Goal: Task Accomplishment & Management: Manage account settings

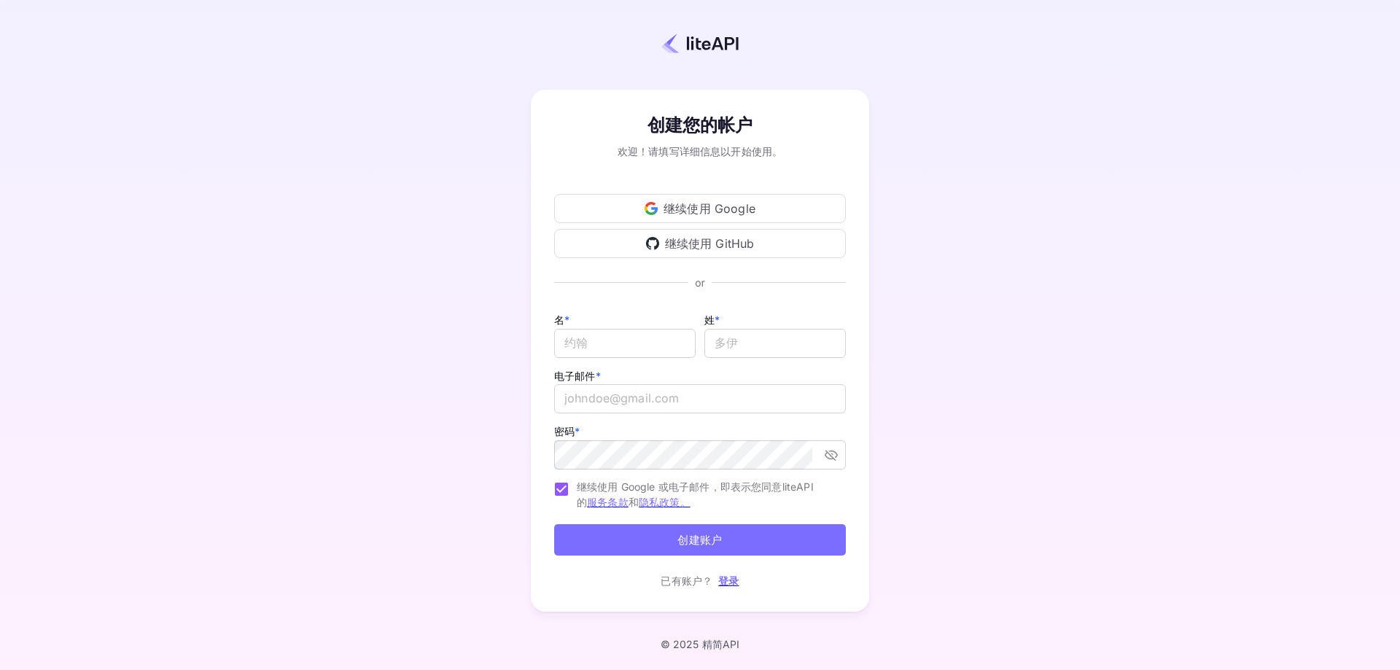
click at [688, 242] on font "继续使用 GitHub" at bounding box center [710, 243] width 90 height 15
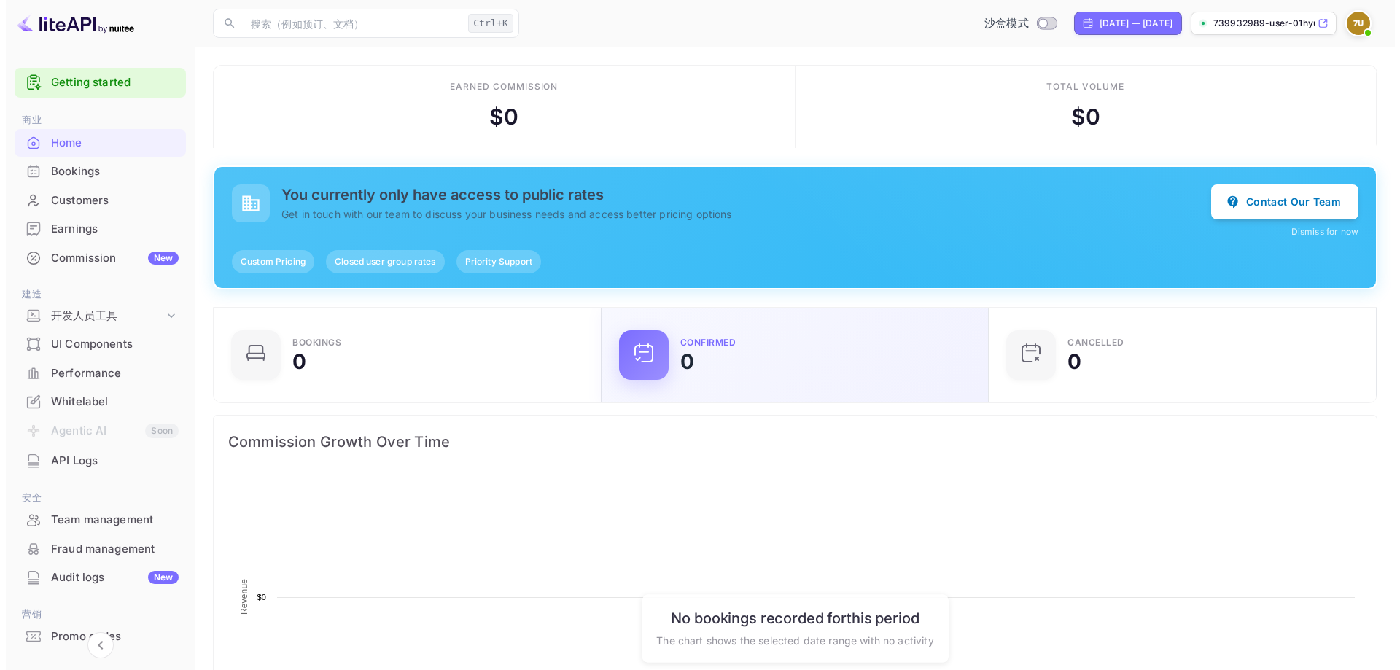
scroll to position [226, 367]
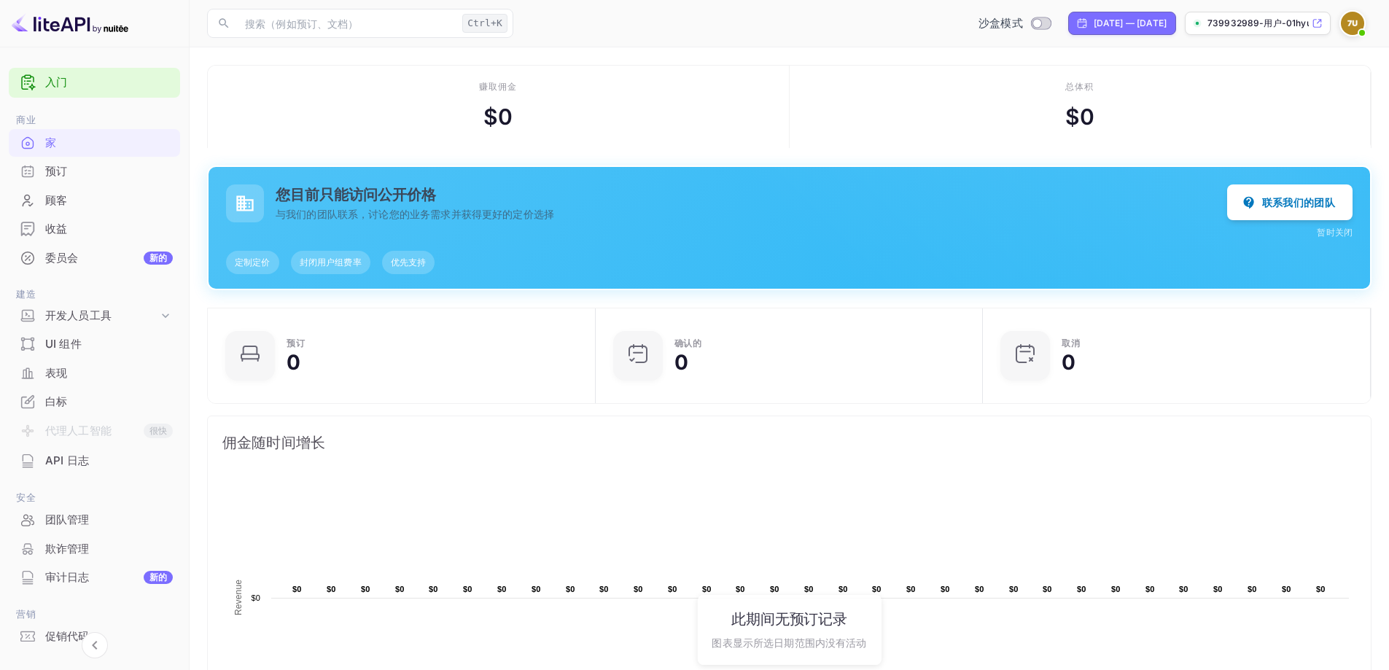
click at [98, 171] on div "预订" at bounding box center [109, 171] width 128 height 17
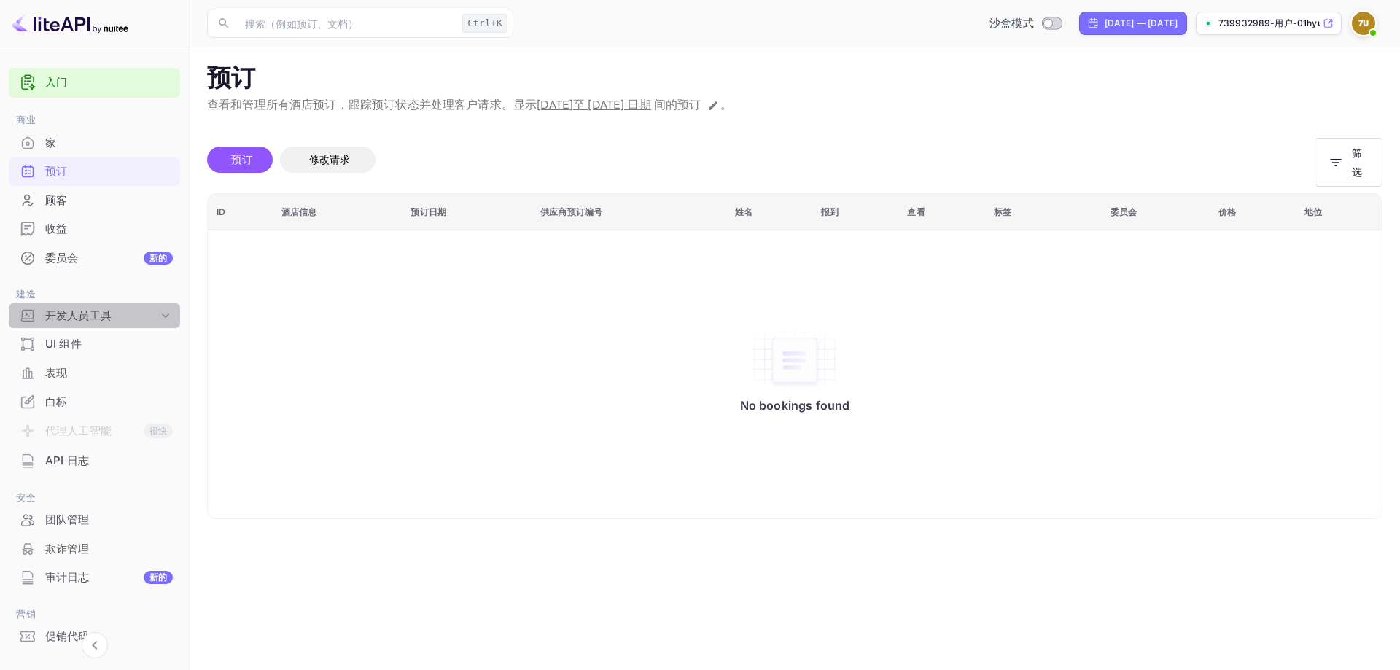
click at [167, 314] on icon at bounding box center [165, 315] width 15 height 15
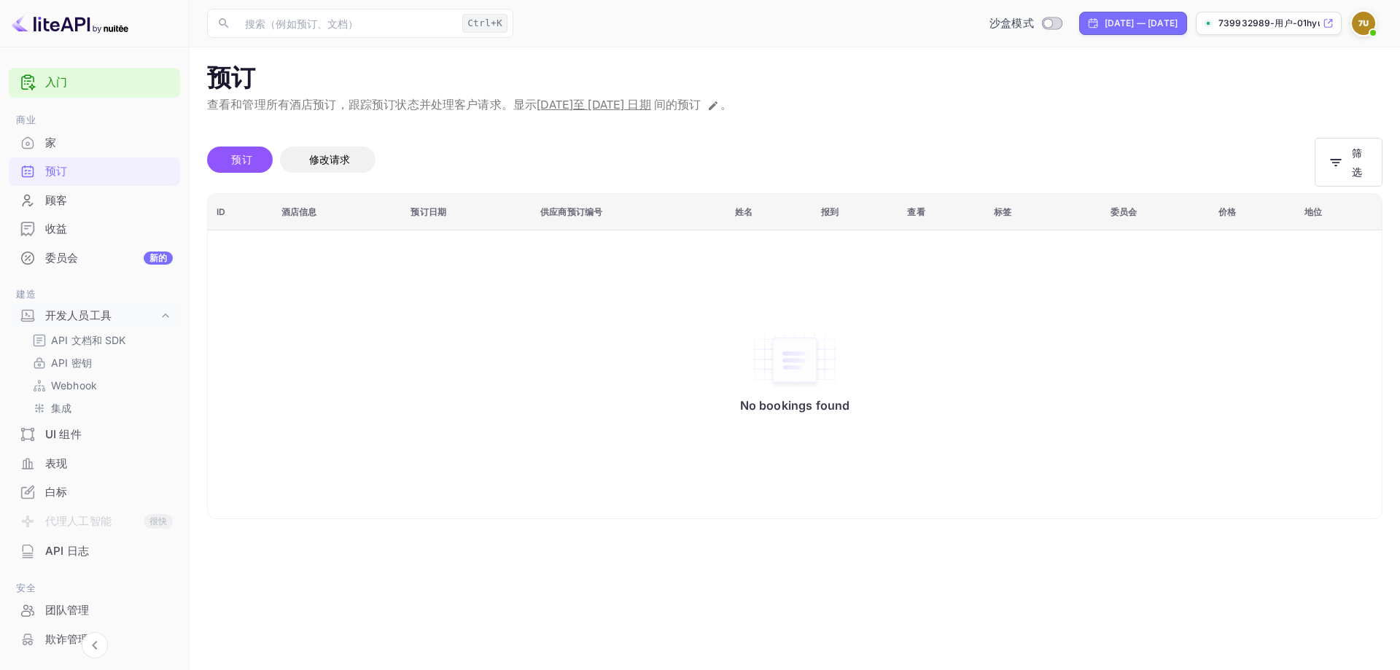
click at [84, 138] on div "家" at bounding box center [109, 143] width 128 height 17
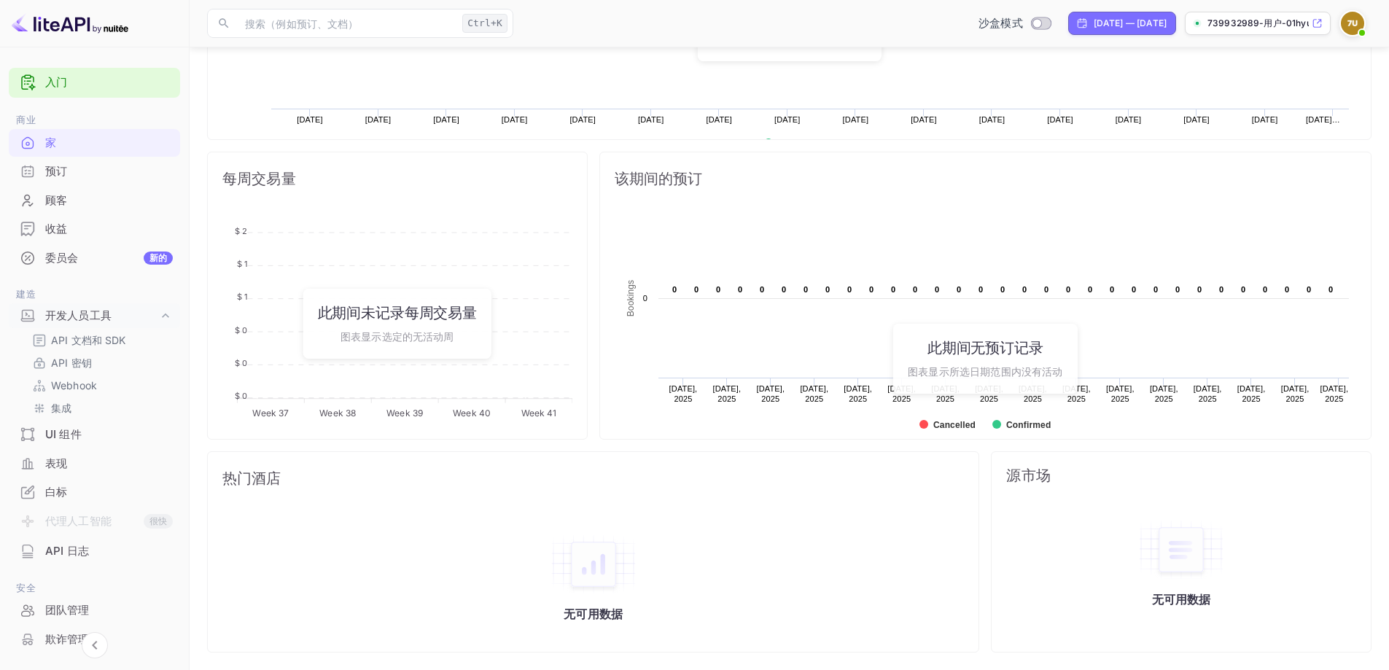
scroll to position [531, 0]
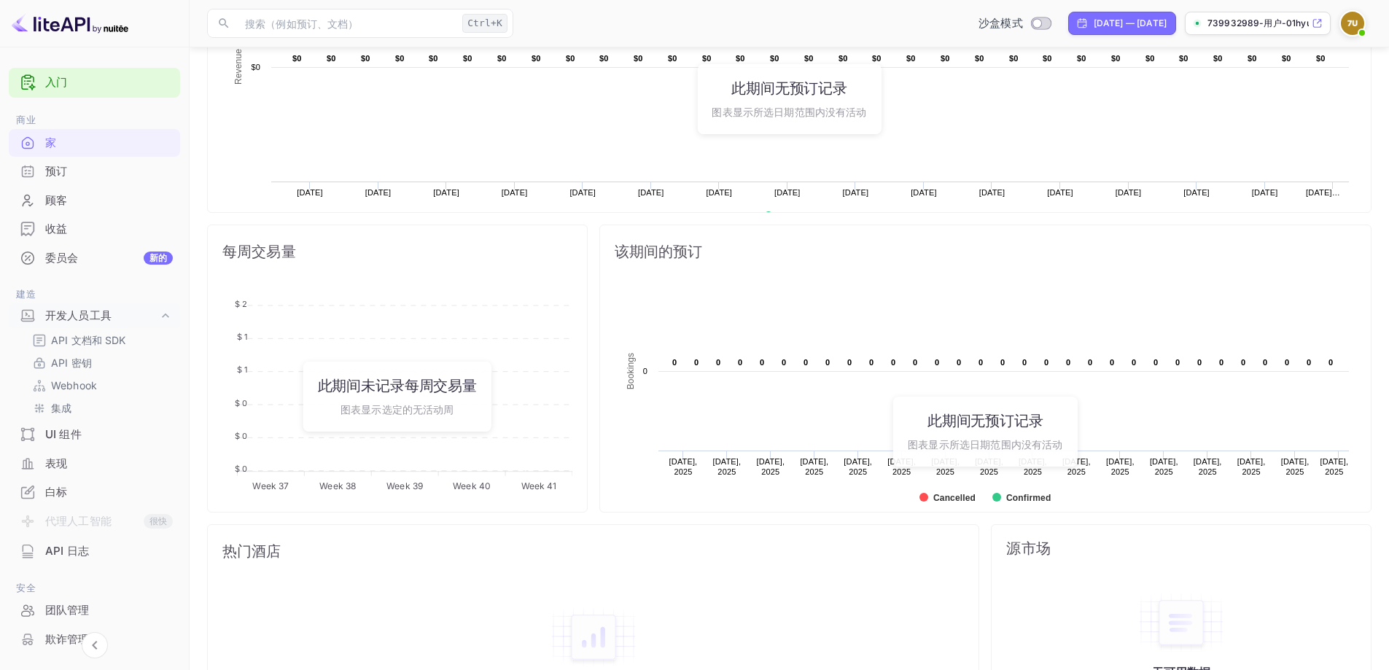
click at [1353, 26] on img at bounding box center [1352, 23] width 23 height 23
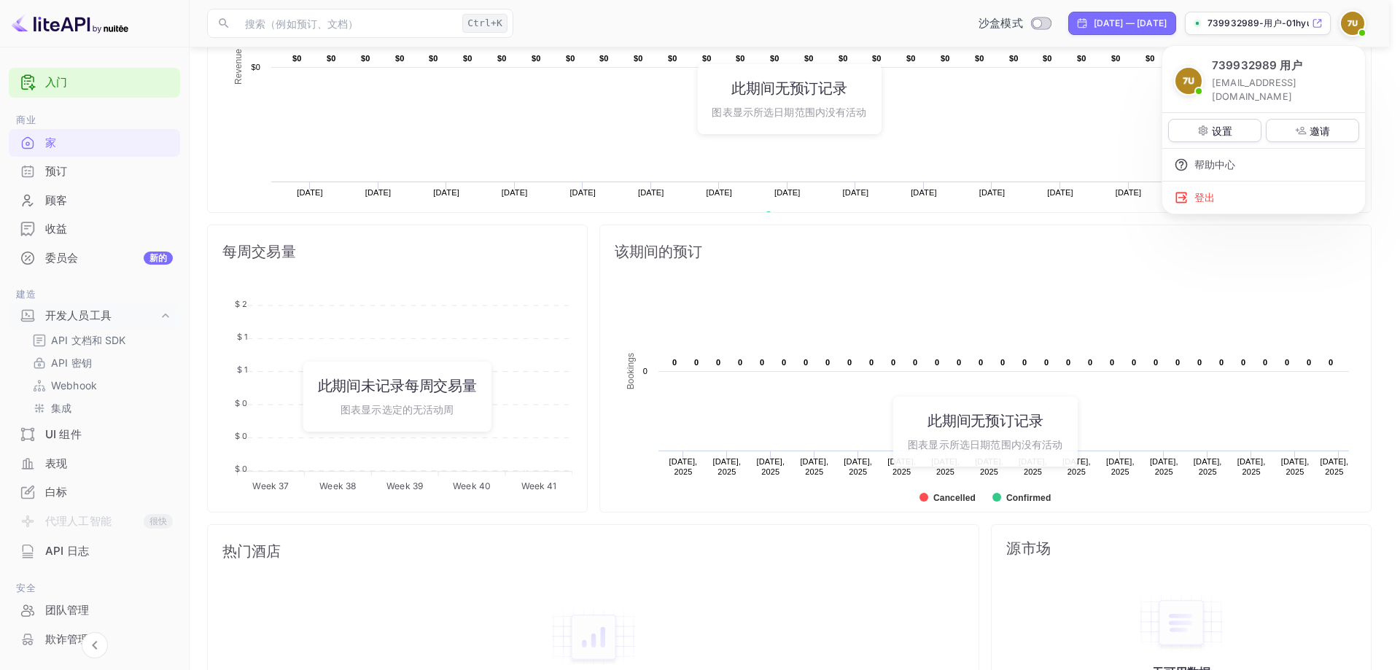
click at [930, 125] on div at bounding box center [700, 335] width 1400 height 670
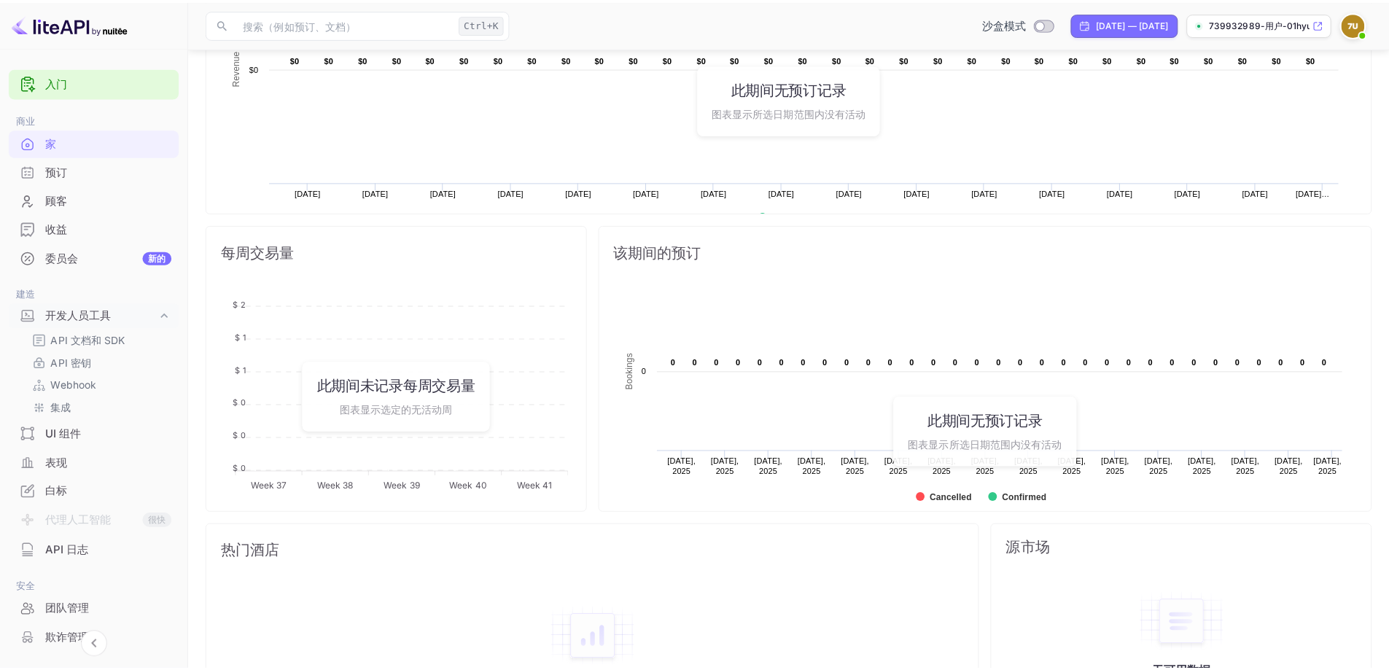
scroll to position [12, 12]
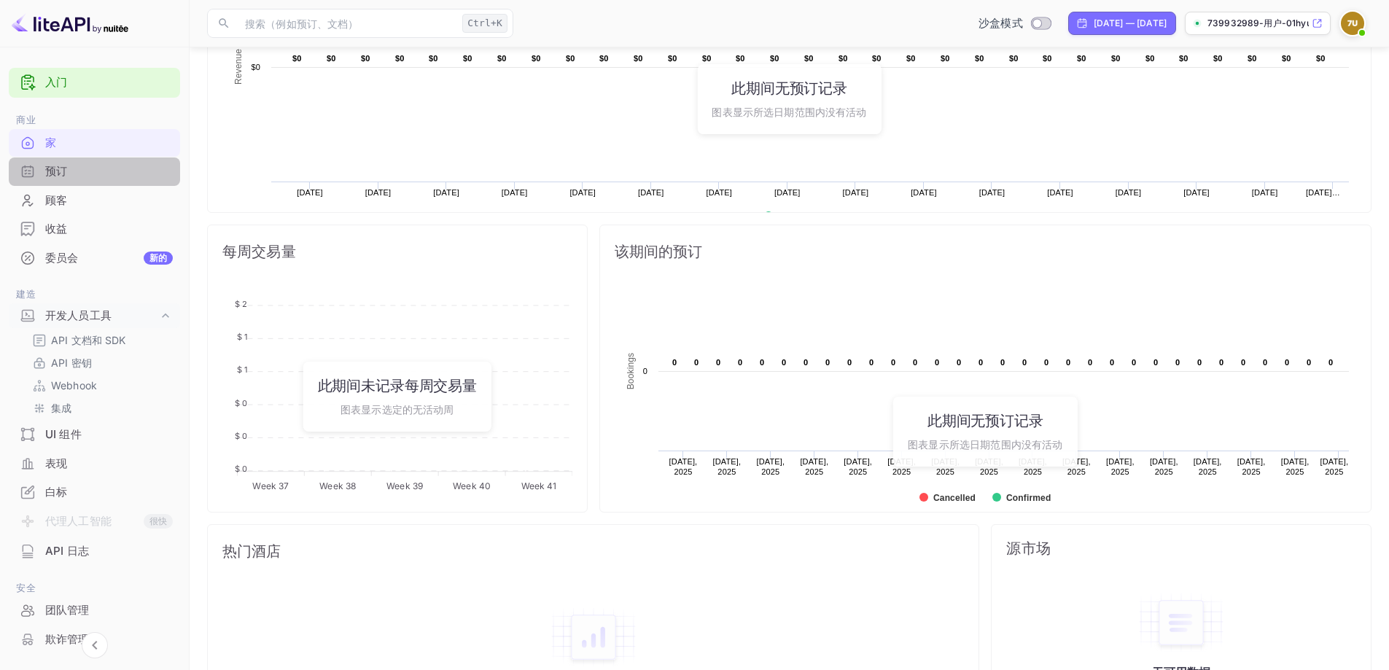
click at [94, 173] on div "预订" at bounding box center [109, 171] width 128 height 17
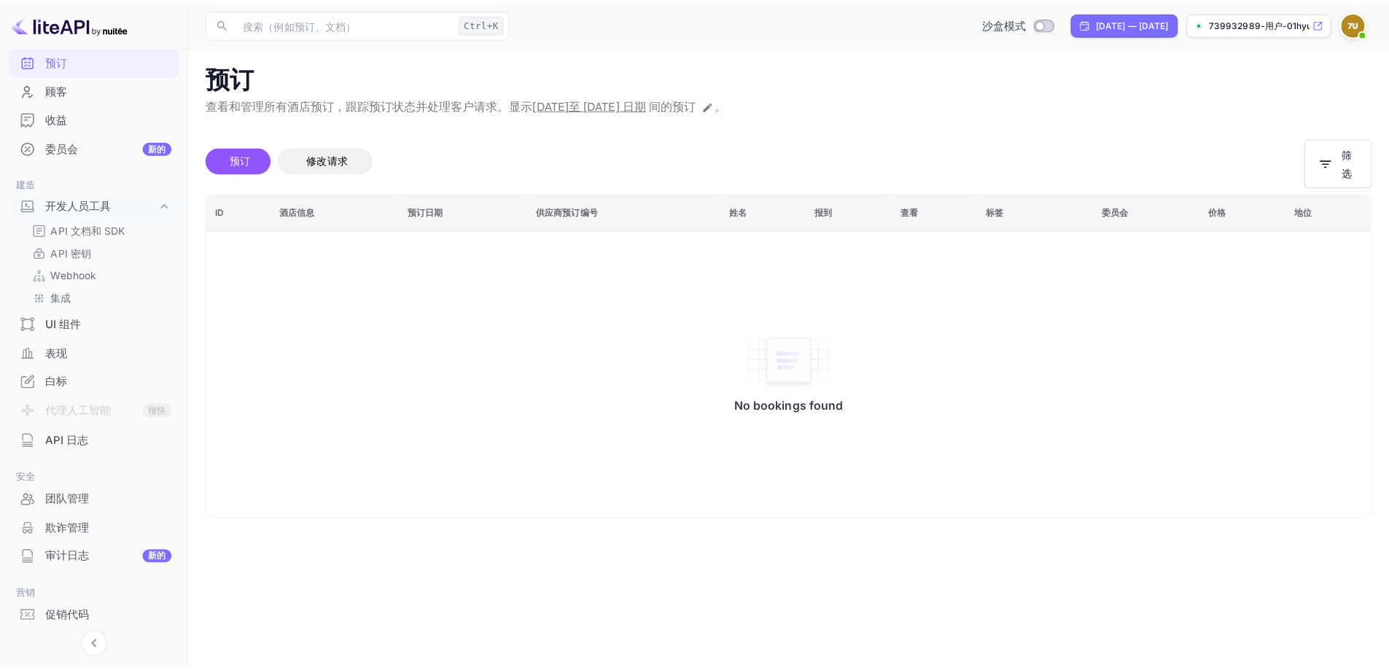
scroll to position [146, 0]
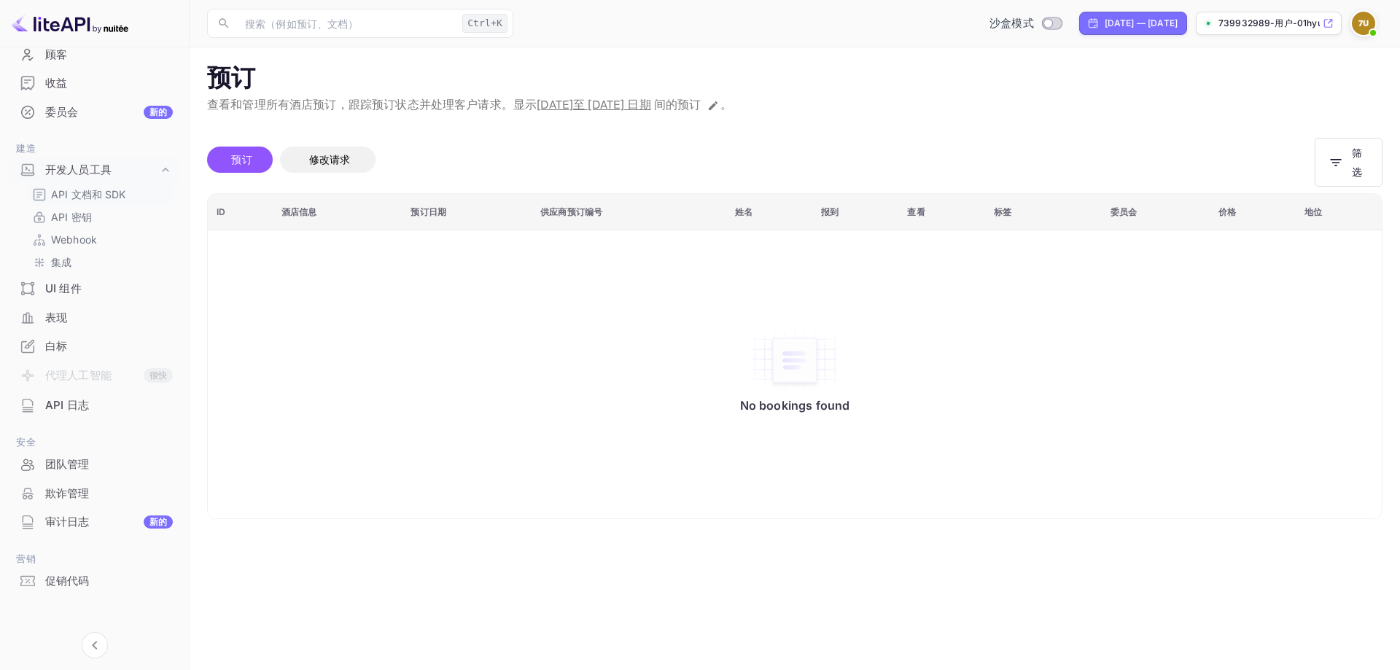
click at [140, 190] on link "API 文档和 SDK" at bounding box center [100, 194] width 136 height 15
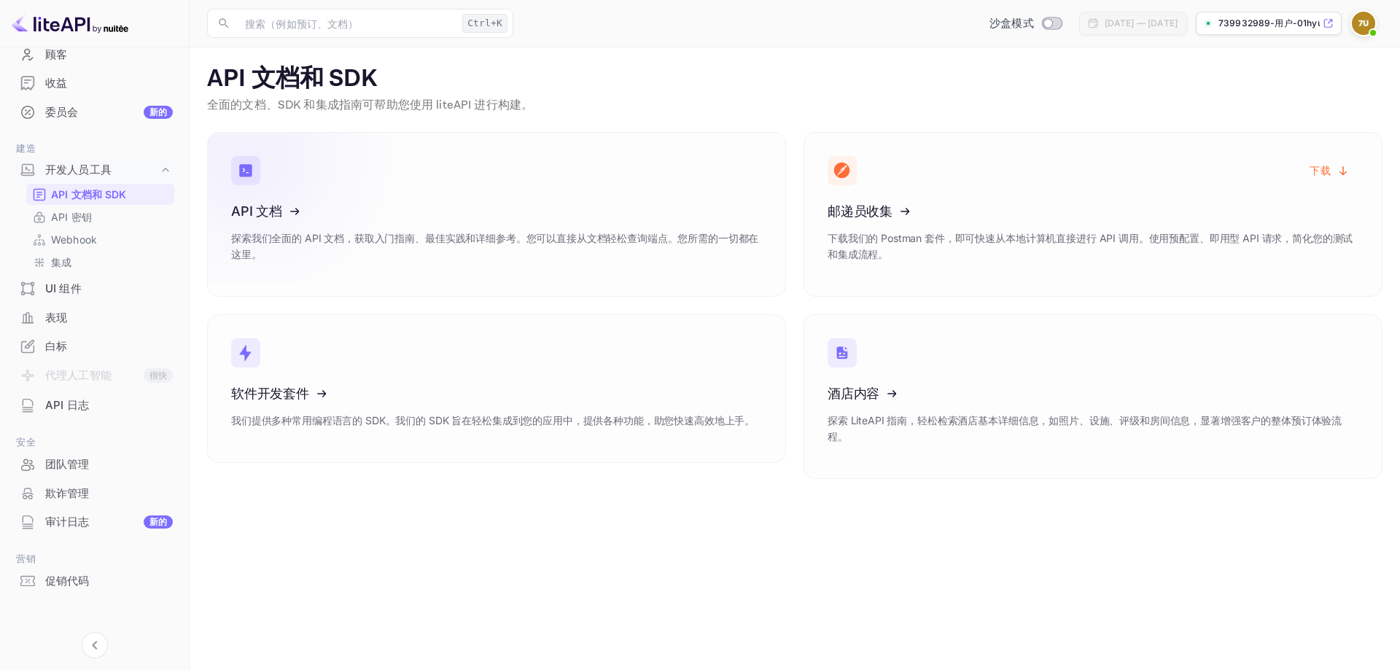
click at [310, 222] on icon at bounding box center [321, 208] width 227 height 150
click at [92, 214] on link "API 密钥" at bounding box center [100, 216] width 136 height 15
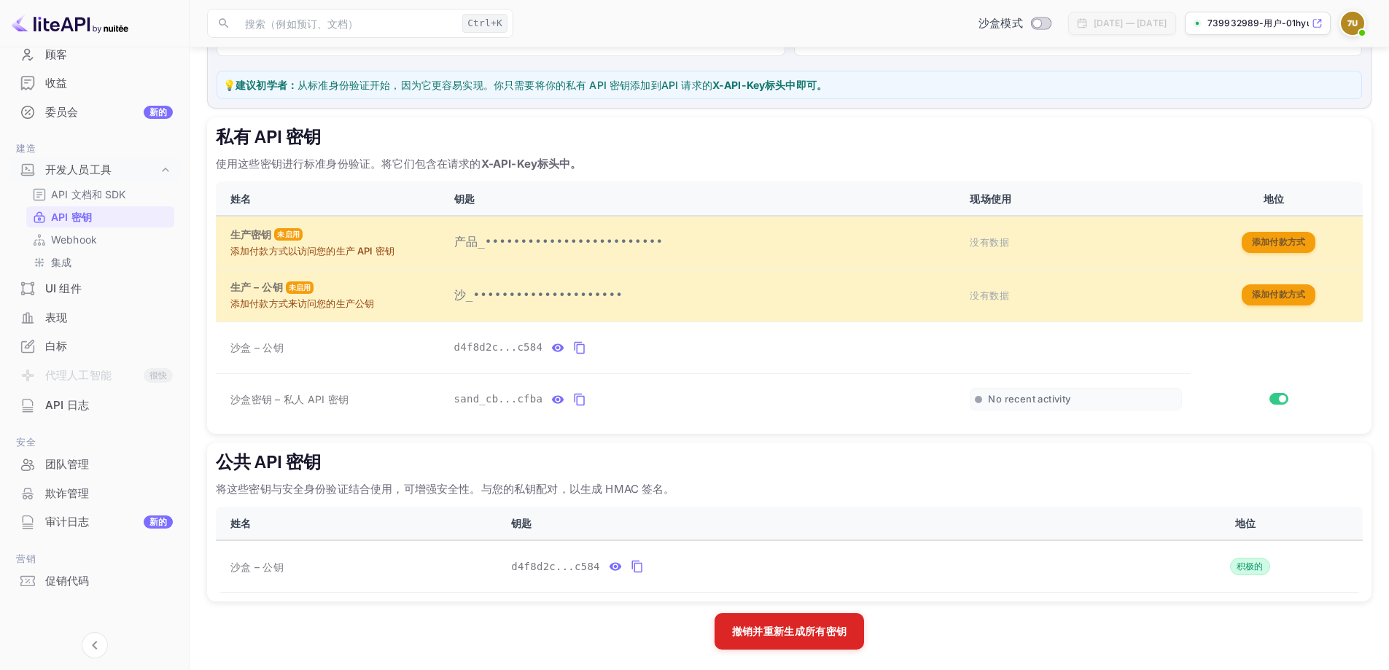
scroll to position [181, 0]
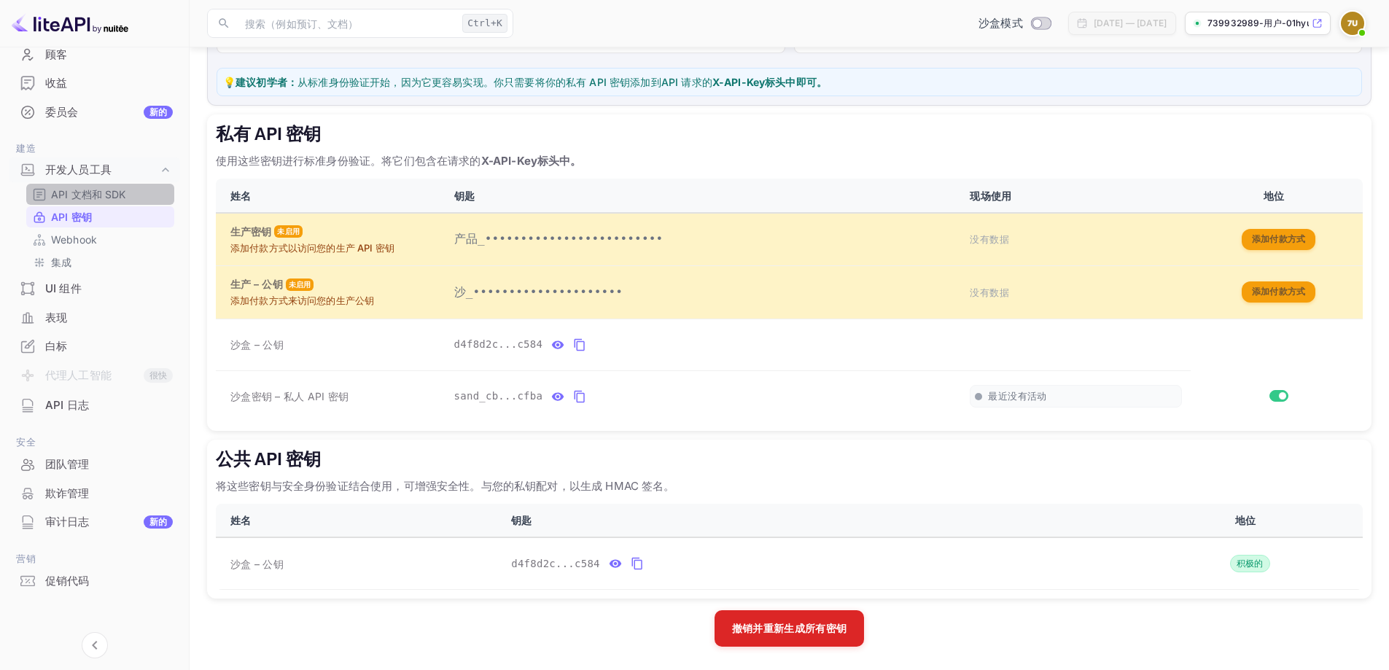
click at [116, 184] on div "API 文档和 SDK" at bounding box center [100, 194] width 148 height 21
click at [96, 193] on font "API 文档和 SDK" at bounding box center [88, 194] width 75 height 12
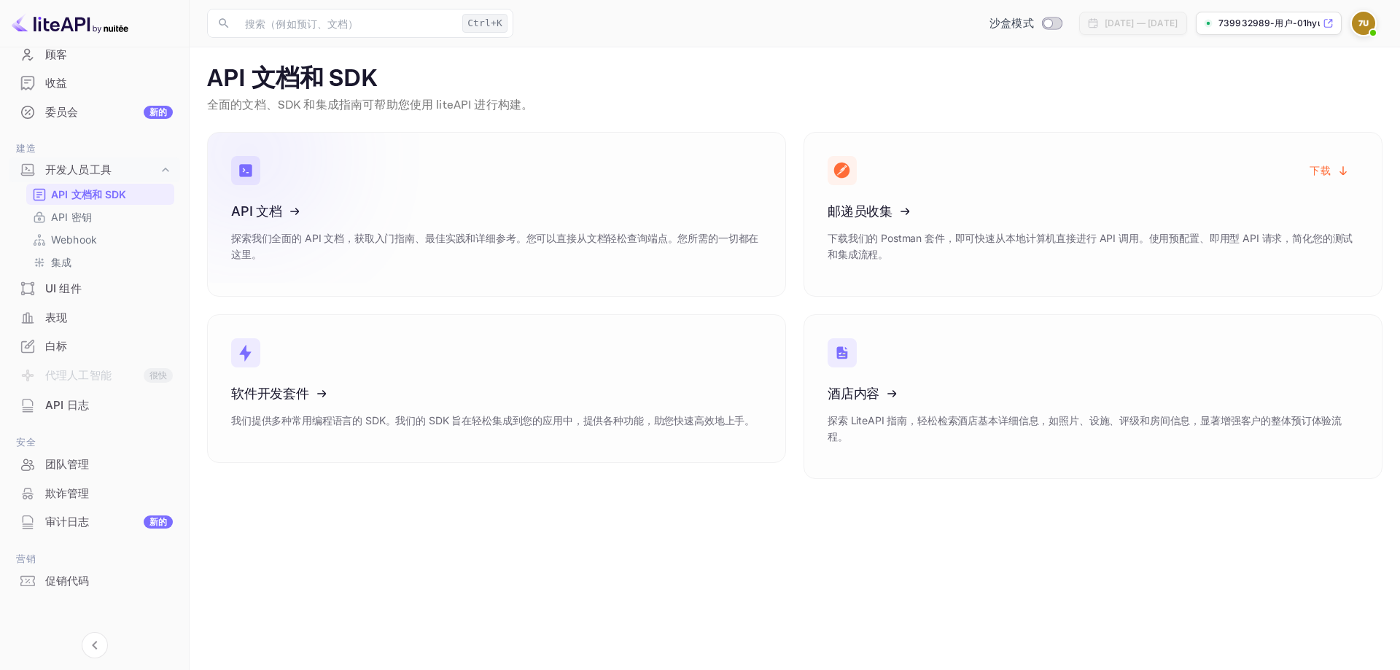
click at [547, 231] on p "探索我们全面的 API 文档，获取入门指南、最佳实践和详细参考。您可以直接从文档轻松查询端点。您所需的一切都在这里。" at bounding box center [496, 246] width 531 height 32
click at [96, 215] on link "API 密钥" at bounding box center [100, 216] width 136 height 15
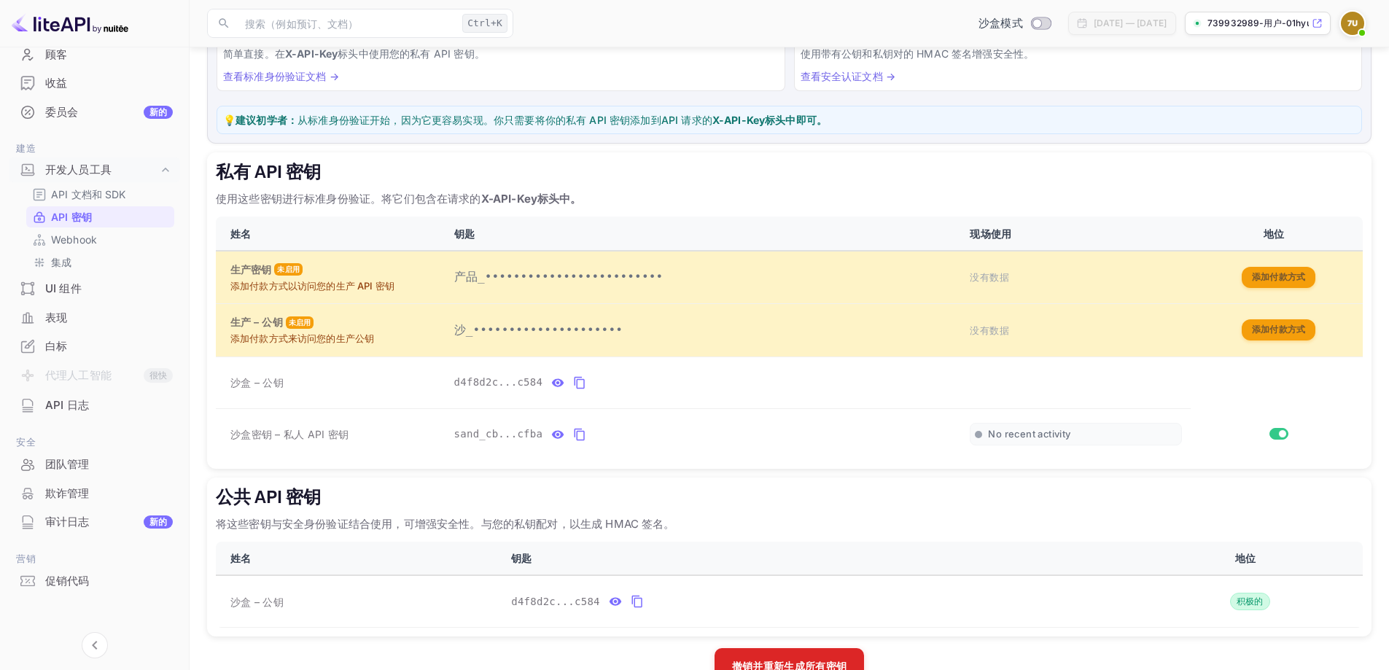
scroll to position [146, 0]
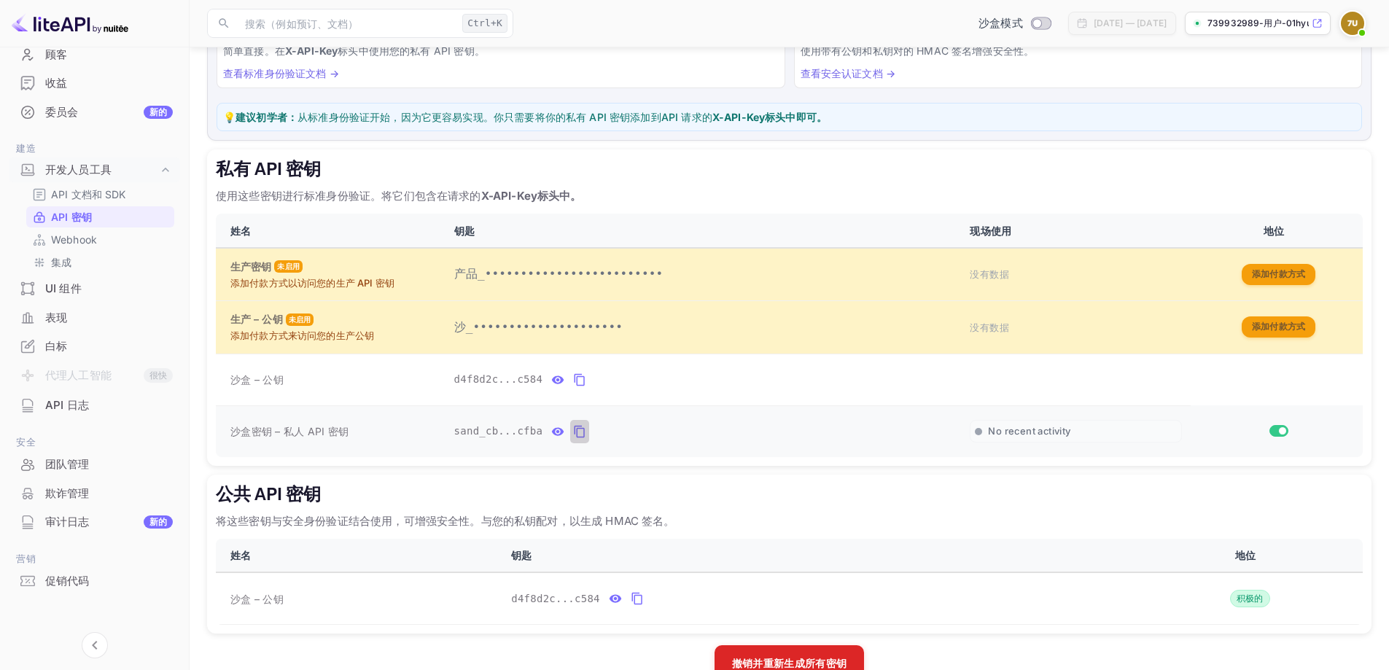
click at [573, 431] on icon "私有 API 密钥表" at bounding box center [579, 431] width 13 height 17
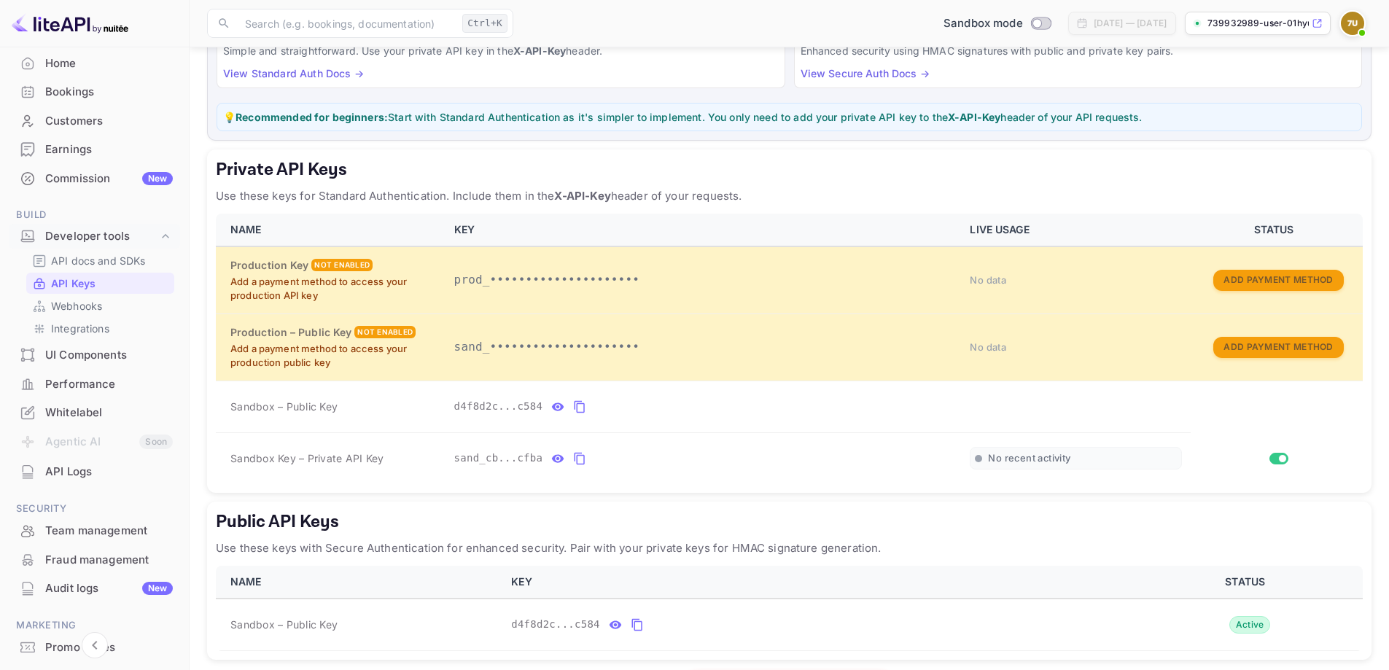
scroll to position [0, 0]
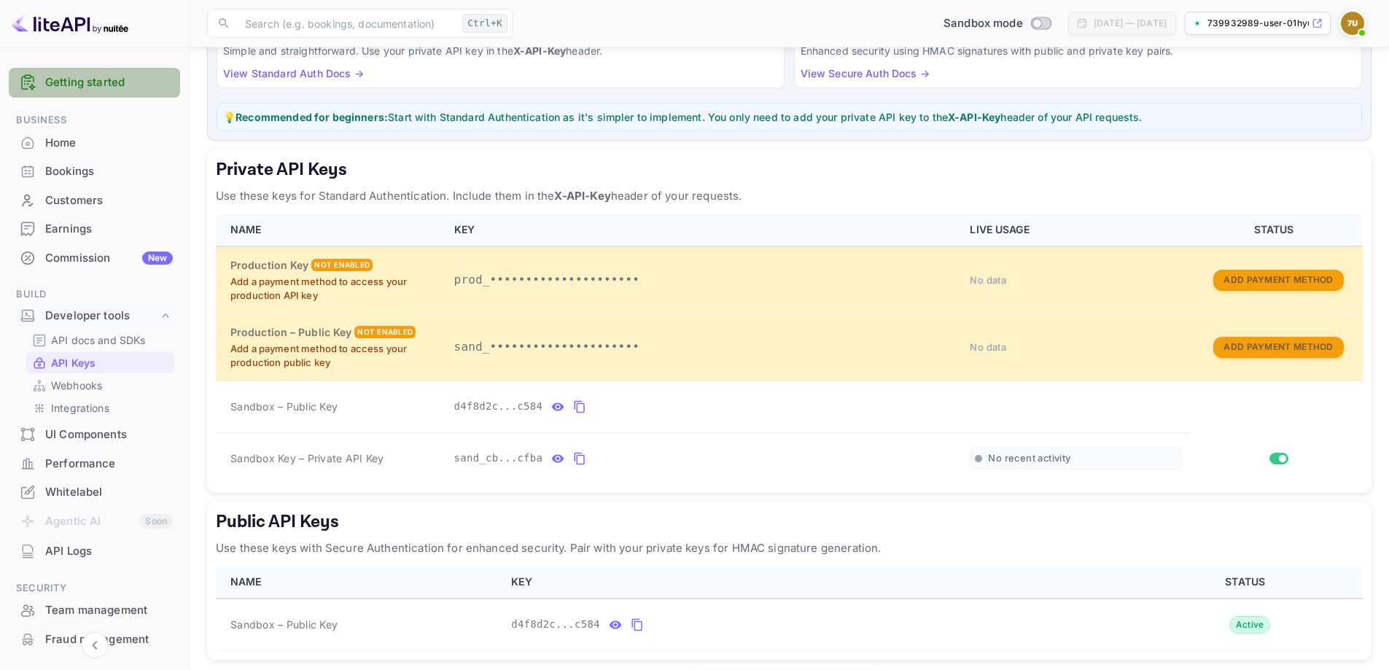
click at [108, 77] on link "Getting started" at bounding box center [109, 82] width 128 height 17
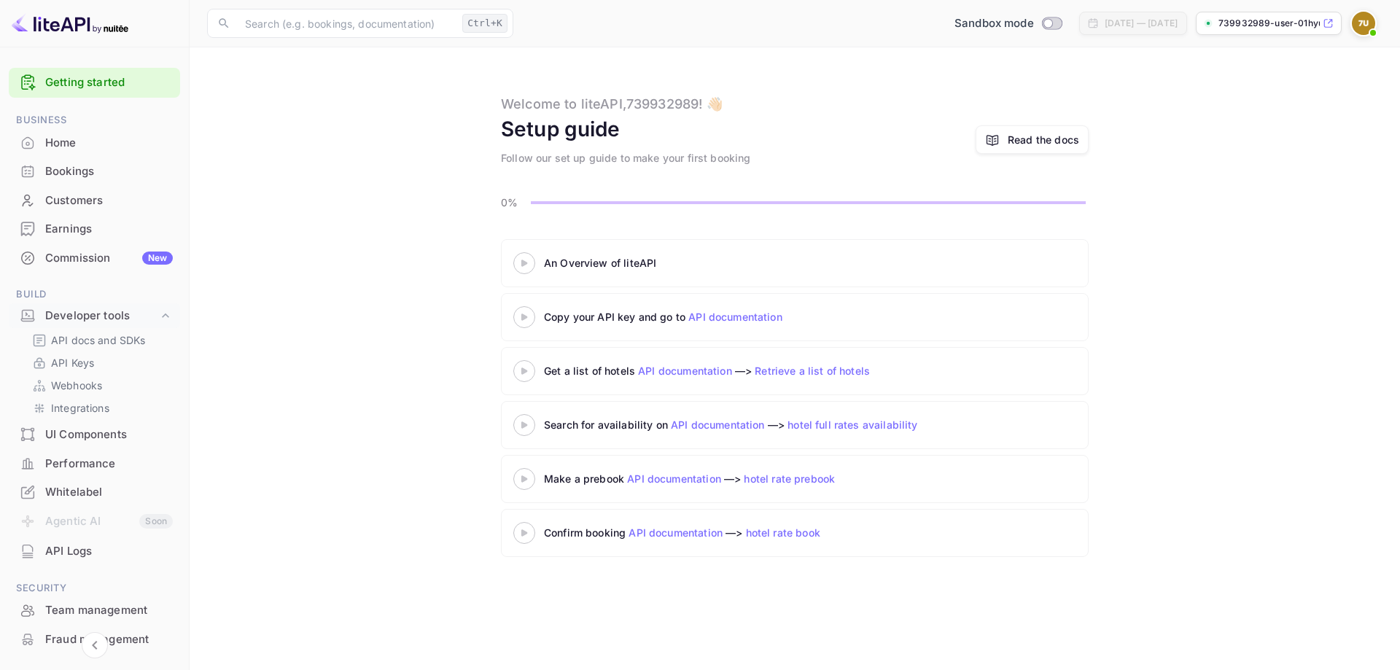
drag, startPoint x: 1238, startPoint y: 174, endPoint x: 1231, endPoint y: 168, distance: 8.9
click at [1236, 173] on main "Welcome to liteAPI, 739932989 ! 👋🏻 Setup guide Follow our set up guide to make …" at bounding box center [795, 358] width 1210 height 623
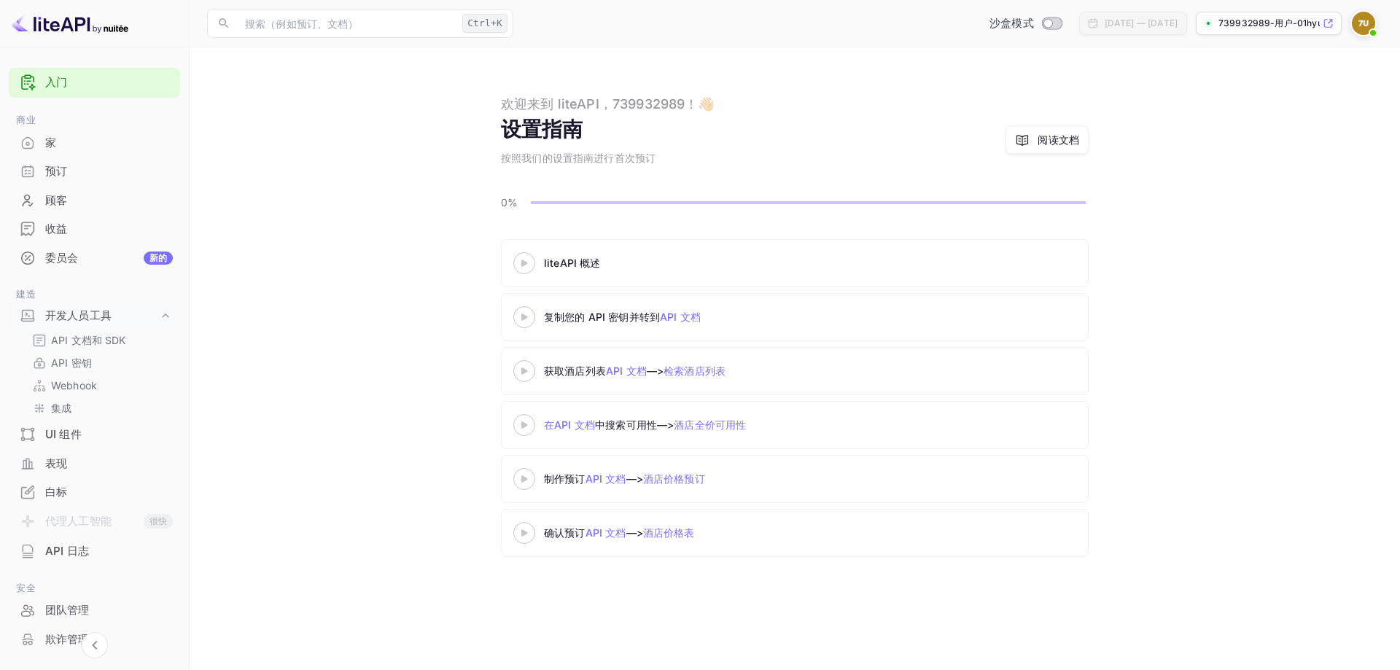
click at [1227, 319] on div "liteAPI 概述 复制您的 API 密钥并转到 API 文档 获取酒店列表 API 文档 —> 检索酒店列表 在API 文档 中搜索可用性 —> 酒店全价…" at bounding box center [794, 401] width 1175 height 324
click at [77, 140] on div "家" at bounding box center [109, 143] width 128 height 17
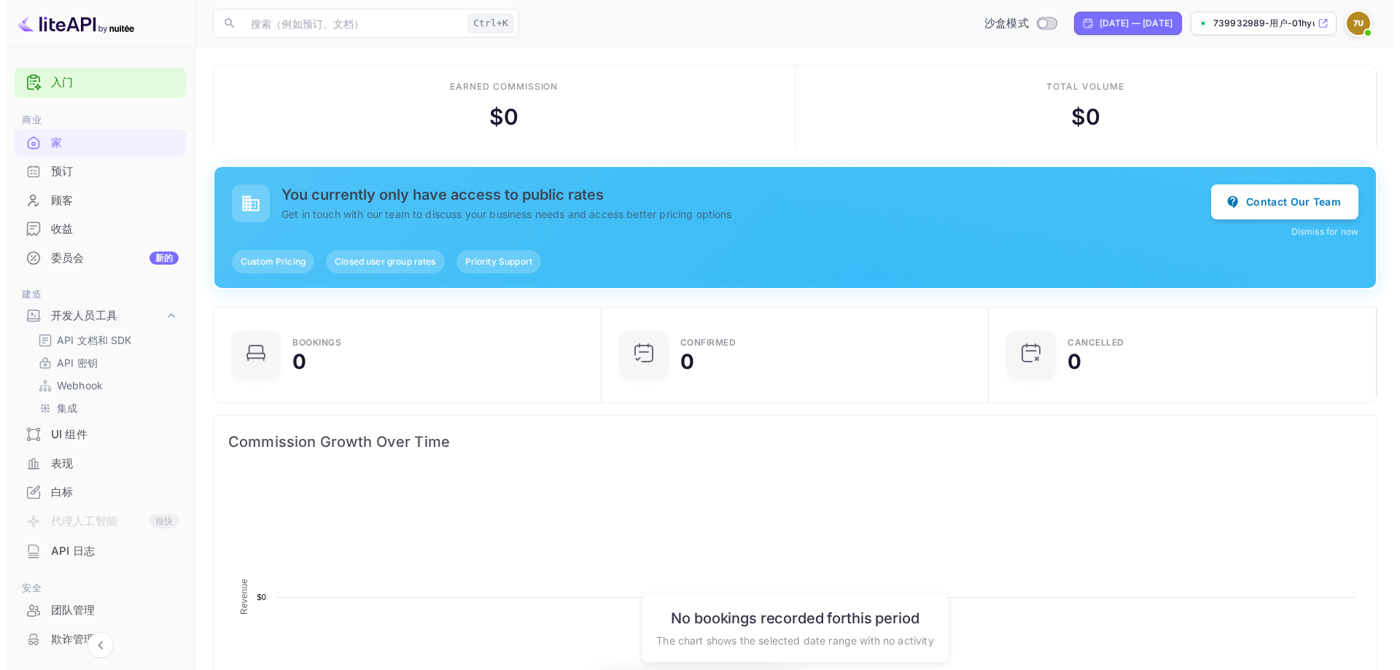
scroll to position [226, 367]
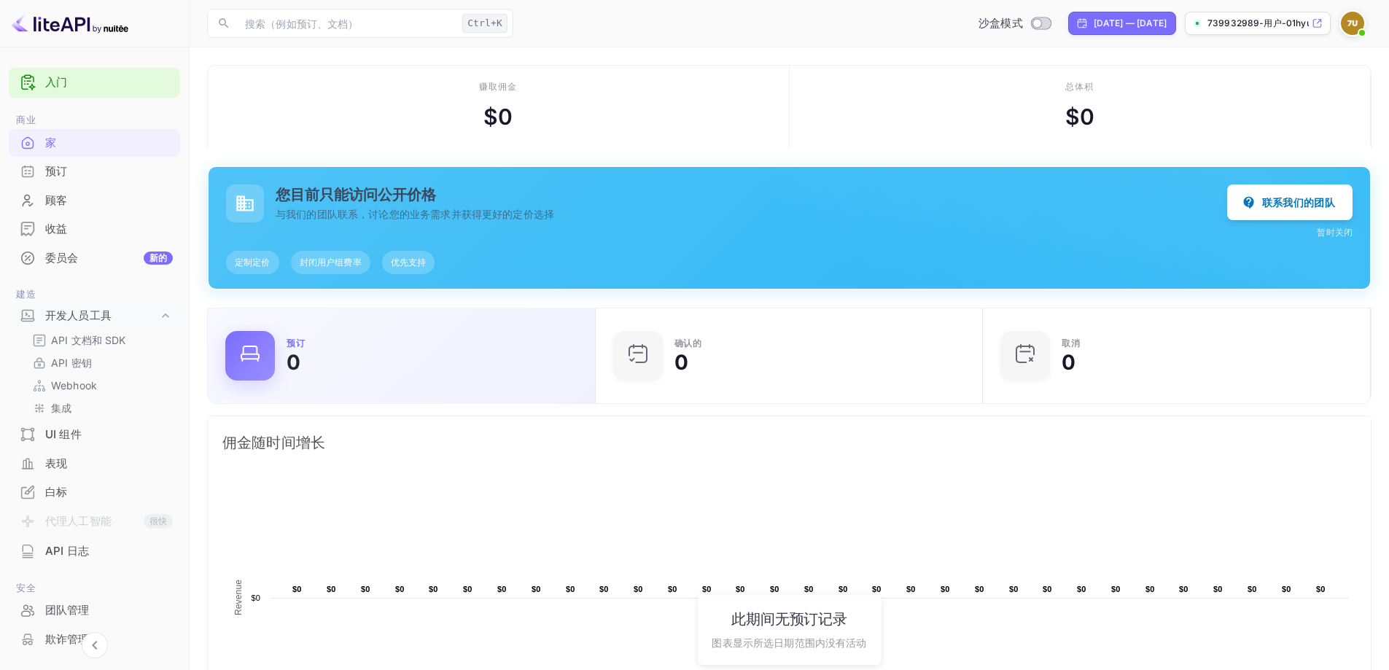
click at [440, 344] on div "预订 0" at bounding box center [432, 356] width 291 height 34
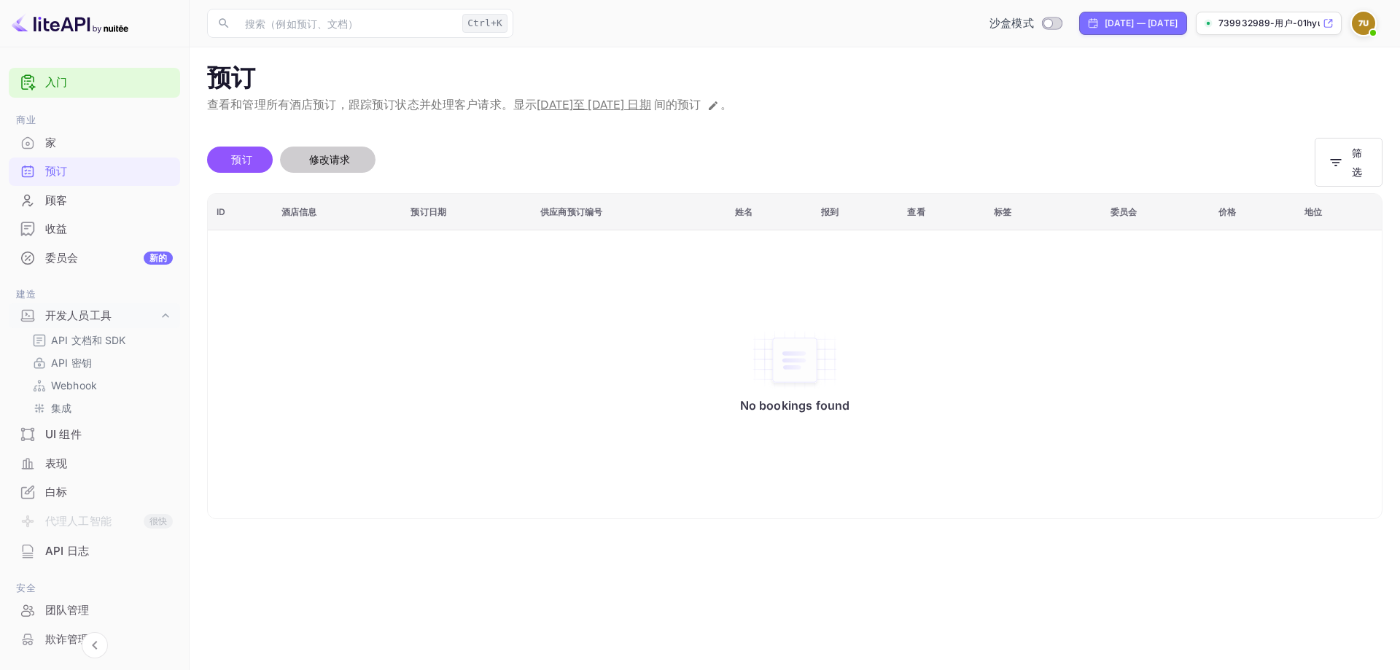
click at [343, 163] on font "修改请求" at bounding box center [330, 159] width 42 height 12
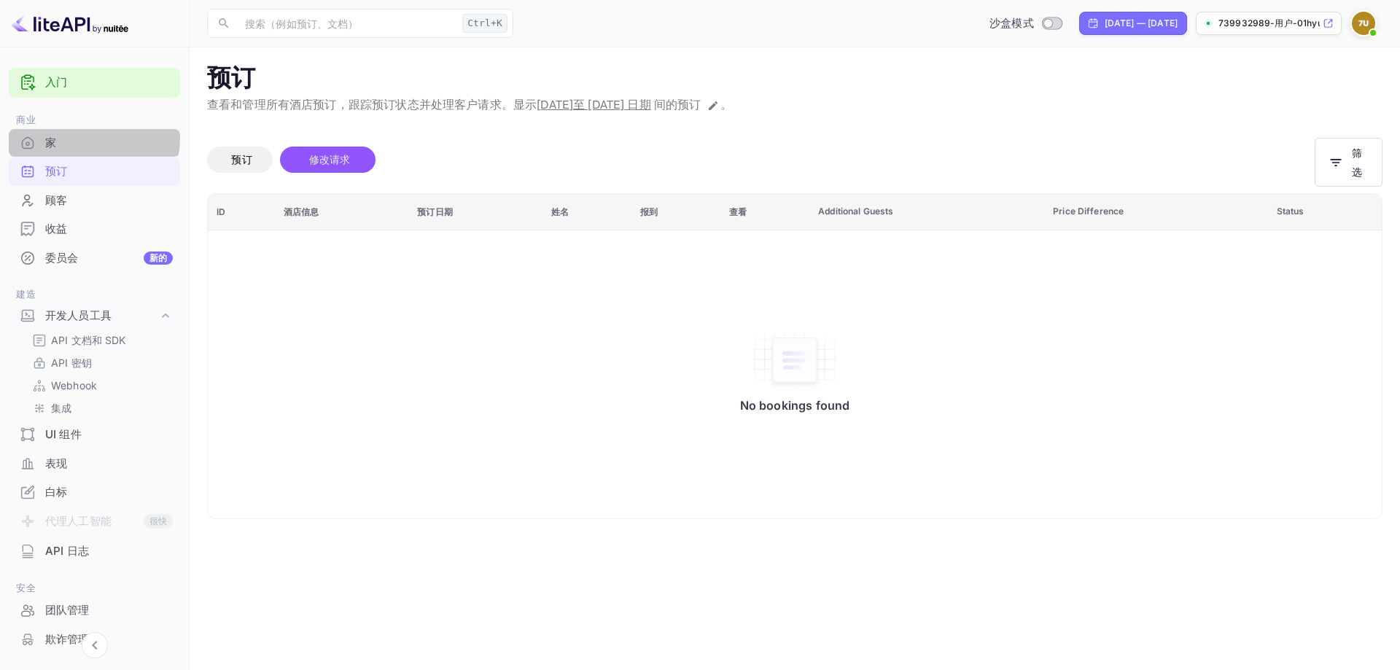
click at [90, 138] on div "家" at bounding box center [109, 143] width 128 height 17
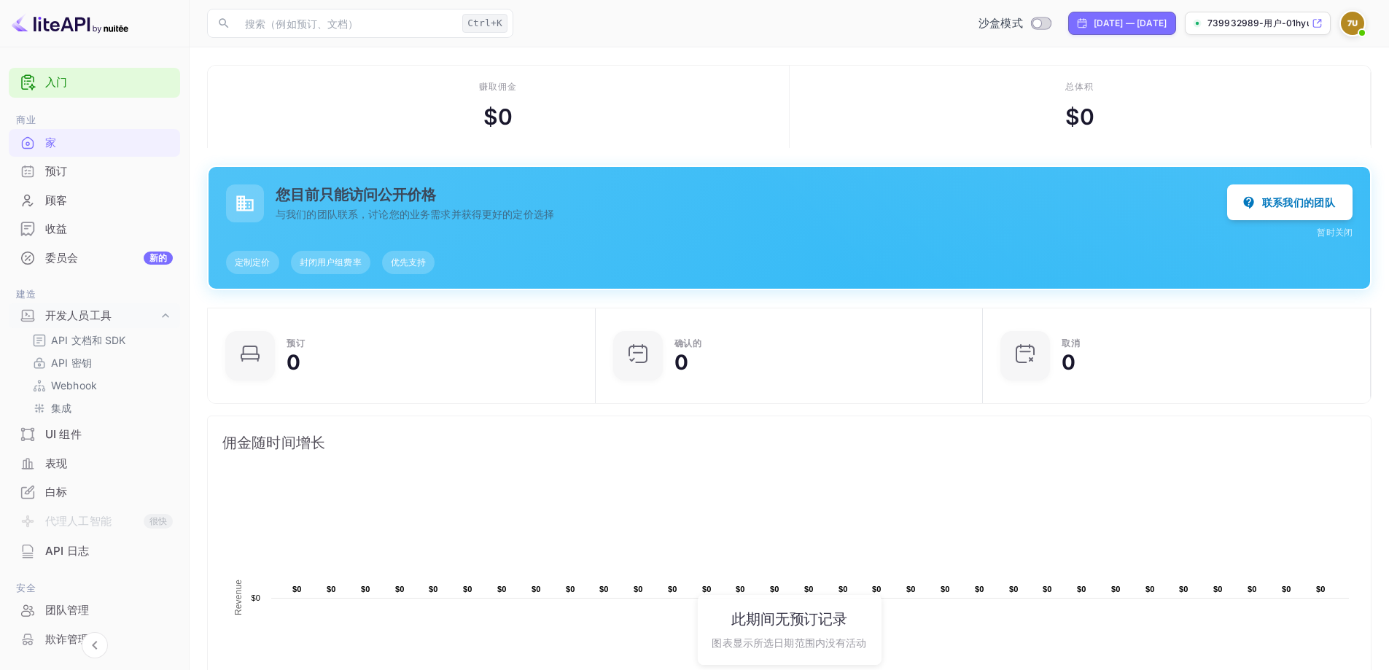
click at [300, 195] on font "您目前只能访问公开价格" at bounding box center [356, 194] width 160 height 17
click at [250, 259] on font "定制定价" at bounding box center [253, 262] width 36 height 11
click at [351, 270] on div "封闭用户组费率" at bounding box center [330, 262] width 79 height 23
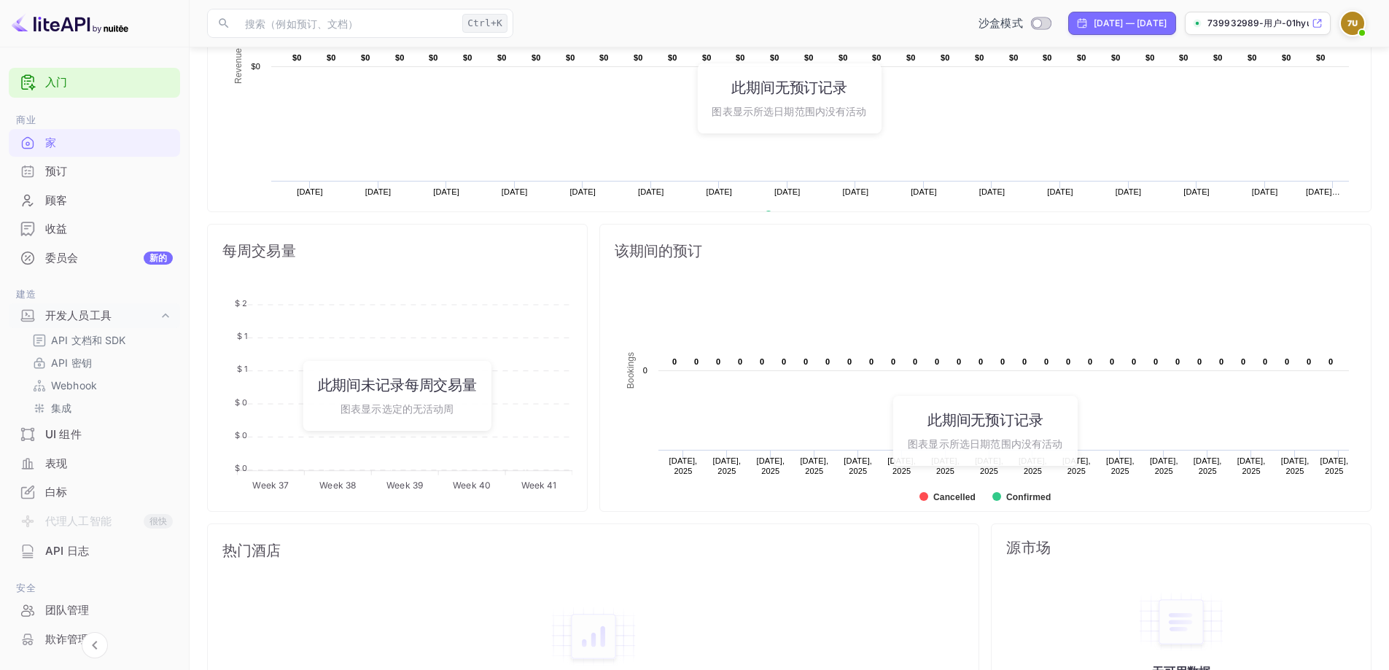
scroll to position [531, 0]
click at [79, 174] on div "预订" at bounding box center [109, 171] width 128 height 17
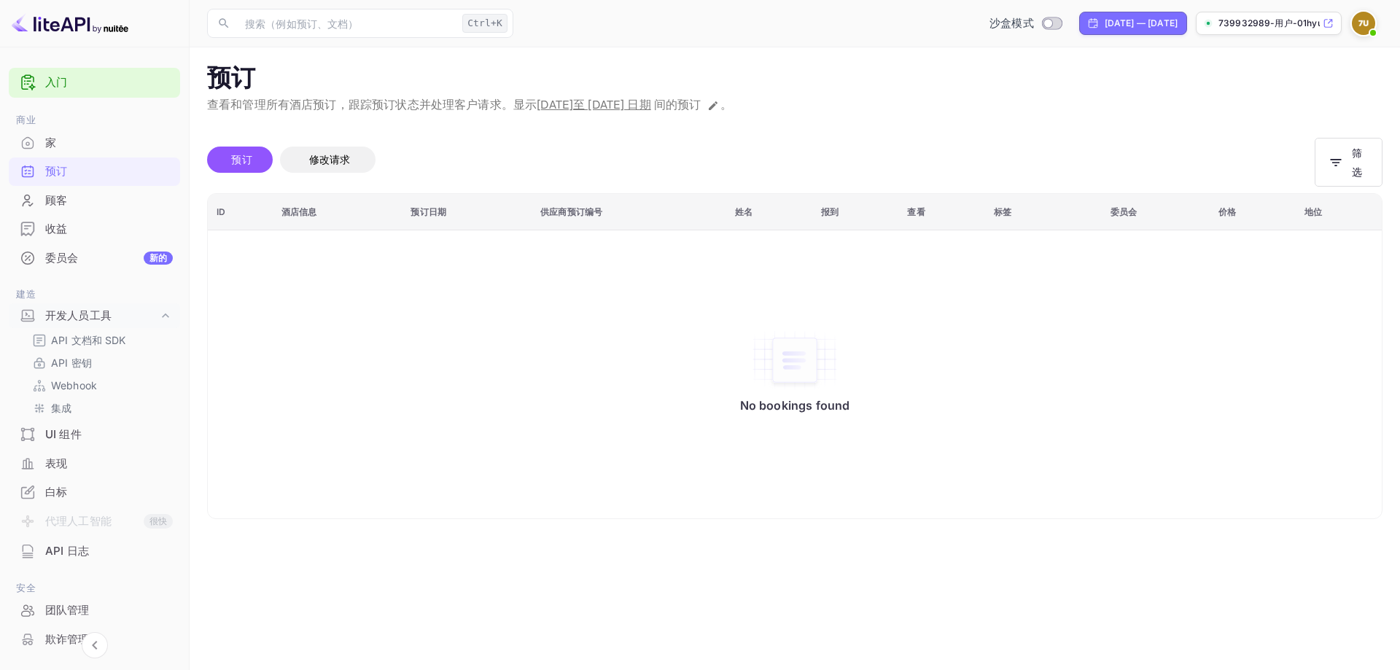
click at [109, 200] on div "顾客" at bounding box center [109, 200] width 128 height 17
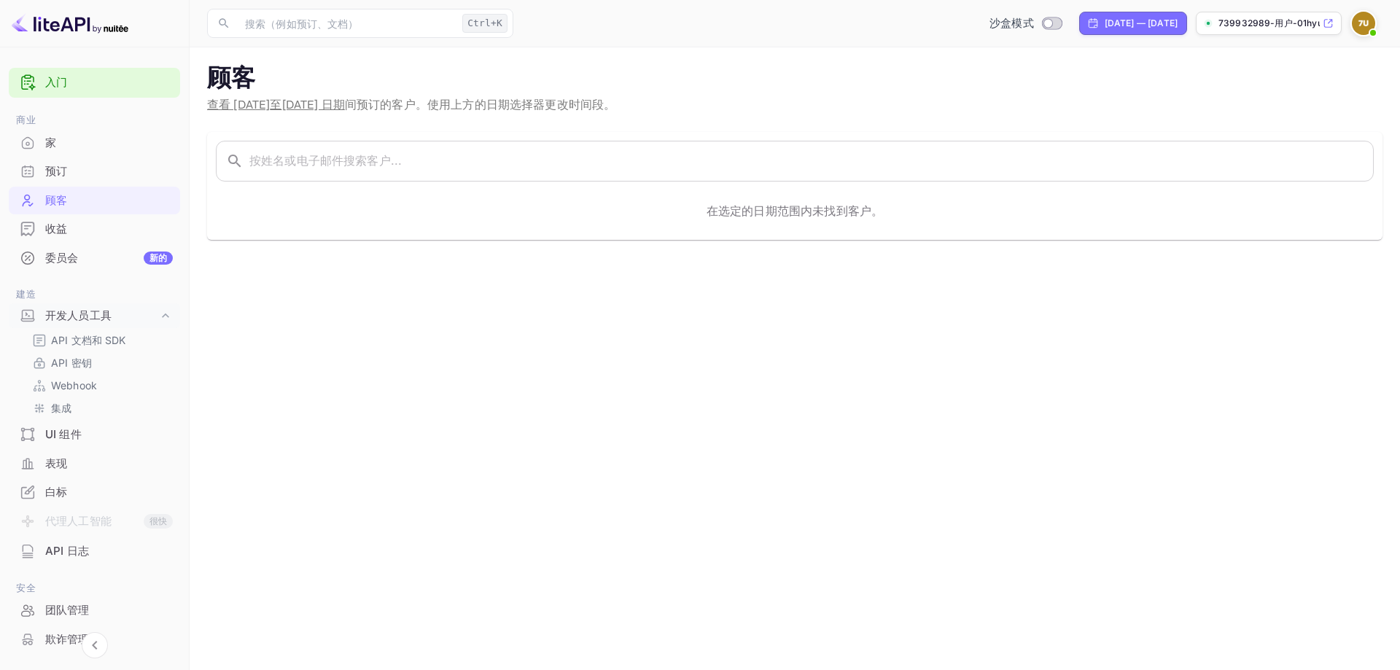
click at [85, 233] on div "收益" at bounding box center [109, 229] width 128 height 17
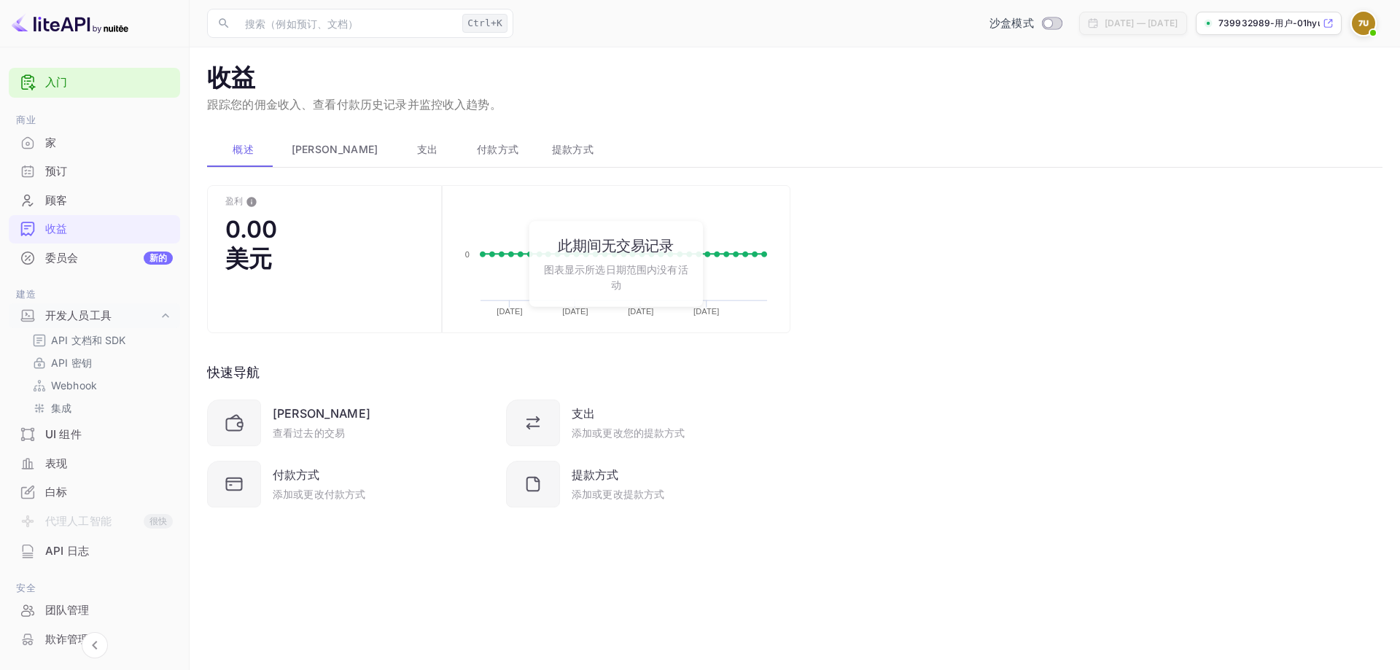
click at [102, 257] on div "委员会 新的" at bounding box center [109, 258] width 128 height 17
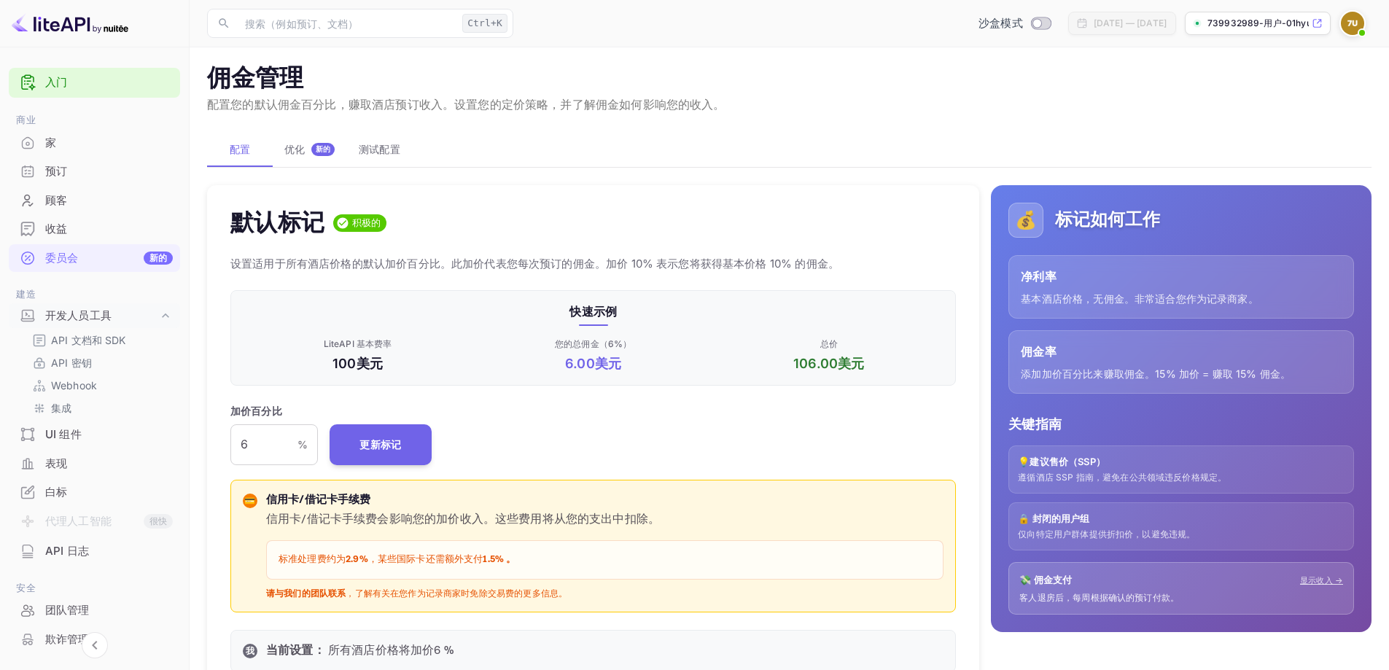
scroll to position [248, 715]
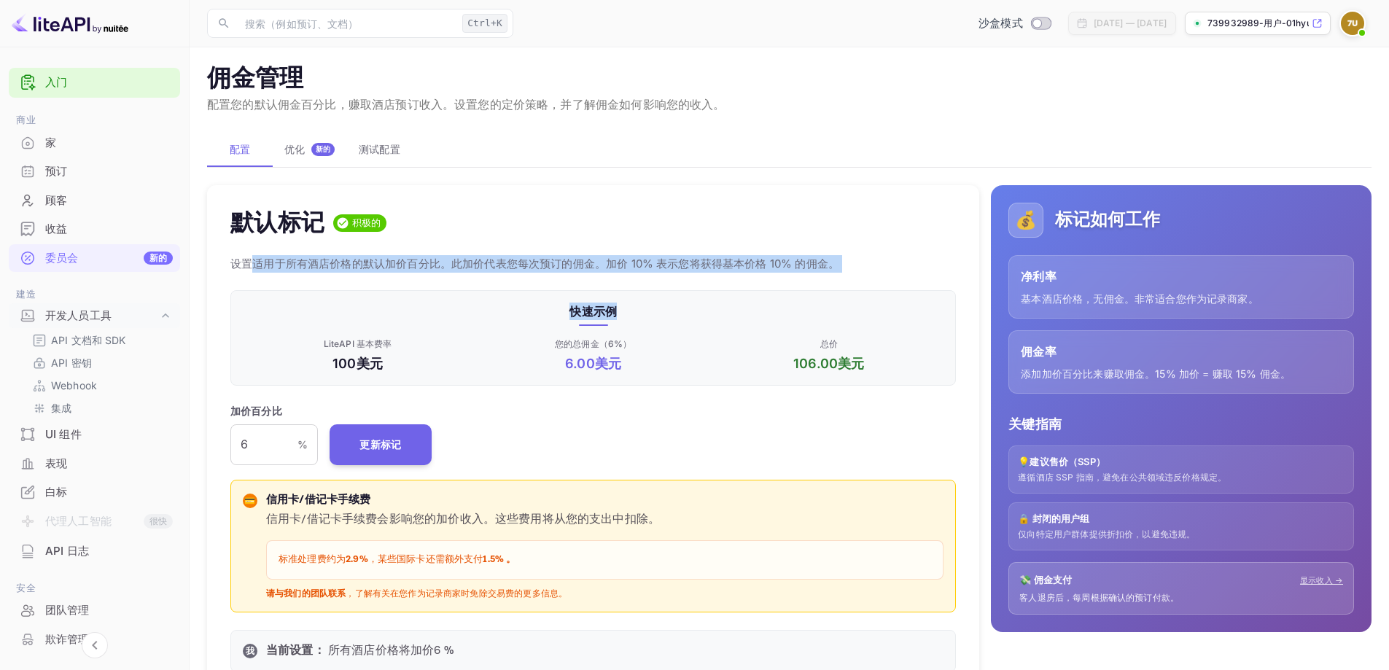
drag, startPoint x: 257, startPoint y: 265, endPoint x: 862, endPoint y: 290, distance: 605.6
click at [866, 292] on div "默认标记 积极的 设置适用于所有酒店价格的默认加价百分比。此加价代表您每次预订的佣金。加价 10% 表示您将获得基本价格 10% 的佣金。 快速示例 Lite…" at bounding box center [593, 436] width 772 height 502
click at [819, 260] on font "设置适用于所有酒店价格的默认加价百分比。此加价代表您每次预订的佣金。加价 10% 表示您将获得基本价格 10% 的佣金。" at bounding box center [534, 264] width 609 height 14
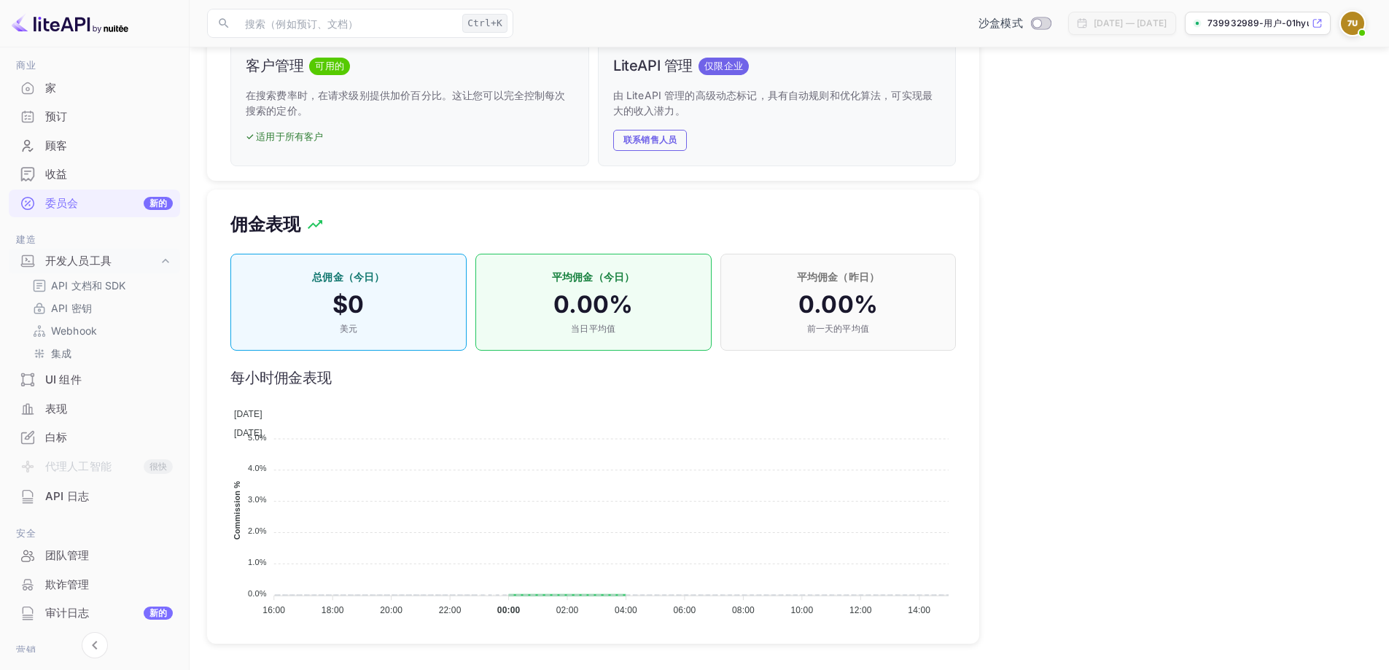
scroll to position [152, 0]
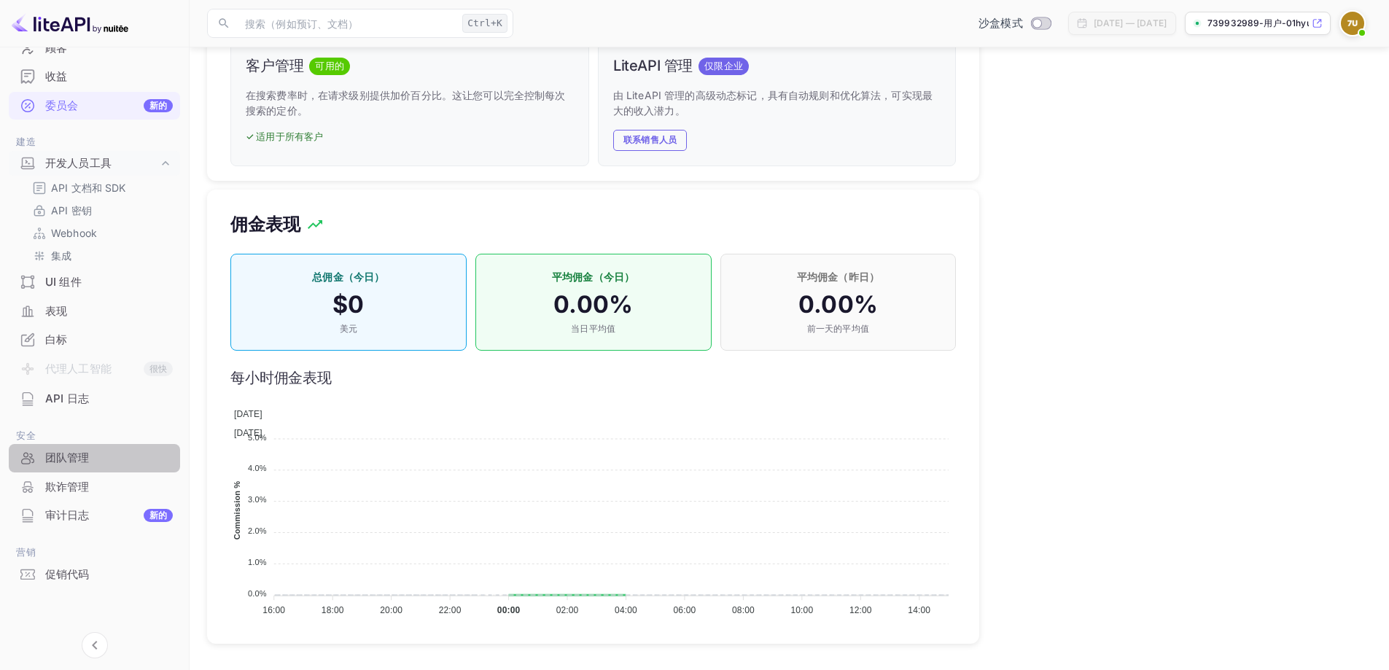
click at [107, 464] on div "团队管理" at bounding box center [109, 458] width 128 height 17
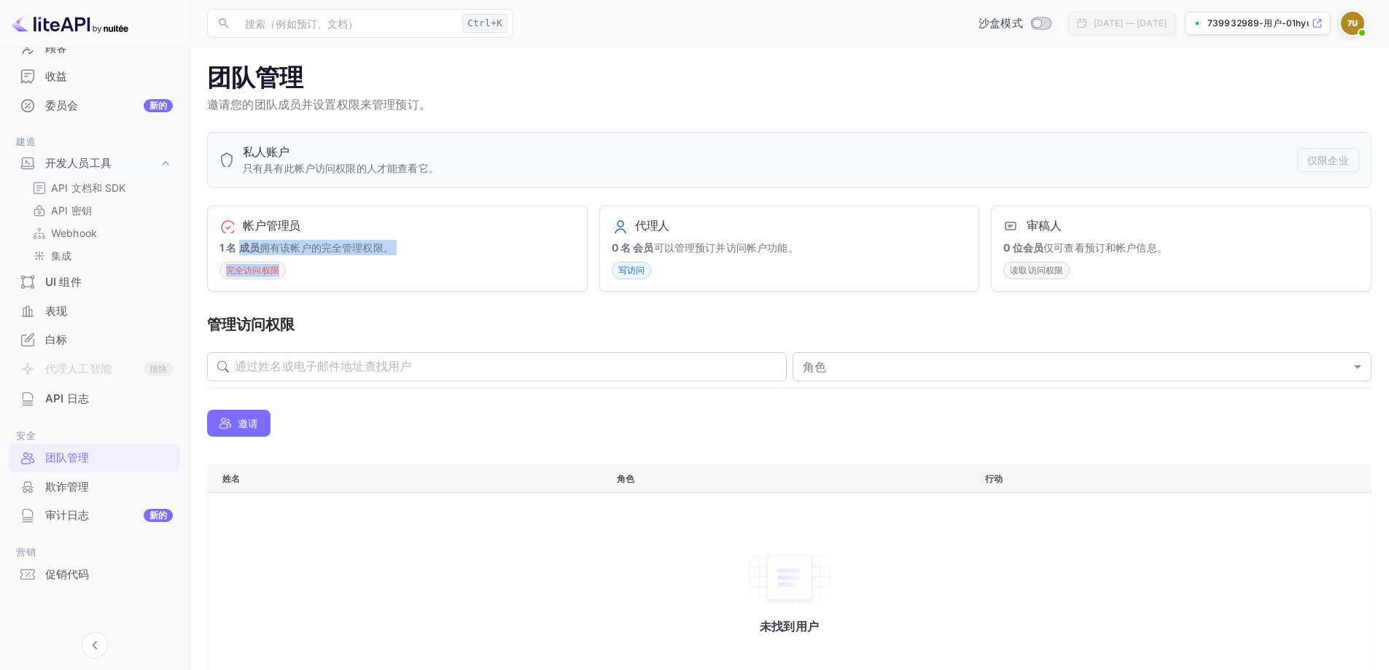
drag, startPoint x: 239, startPoint y: 252, endPoint x: 421, endPoint y: 262, distance: 181.8
click at [421, 262] on div "帐户管理员 1 名 成员 拥有该帐户的完全管理权限。 完全访问权限" at bounding box center [397, 249] width 381 height 87
click at [425, 273] on div "帐户管理员 1 名 成员 拥有该帐户的完全管理权限。 完全访问权限" at bounding box center [397, 249] width 381 height 87
click at [621, 270] on font "写访问" at bounding box center [631, 270] width 26 height 11
click at [655, 245] on font "可以管理预订并访问帐户功能。" at bounding box center [726, 247] width 144 height 12
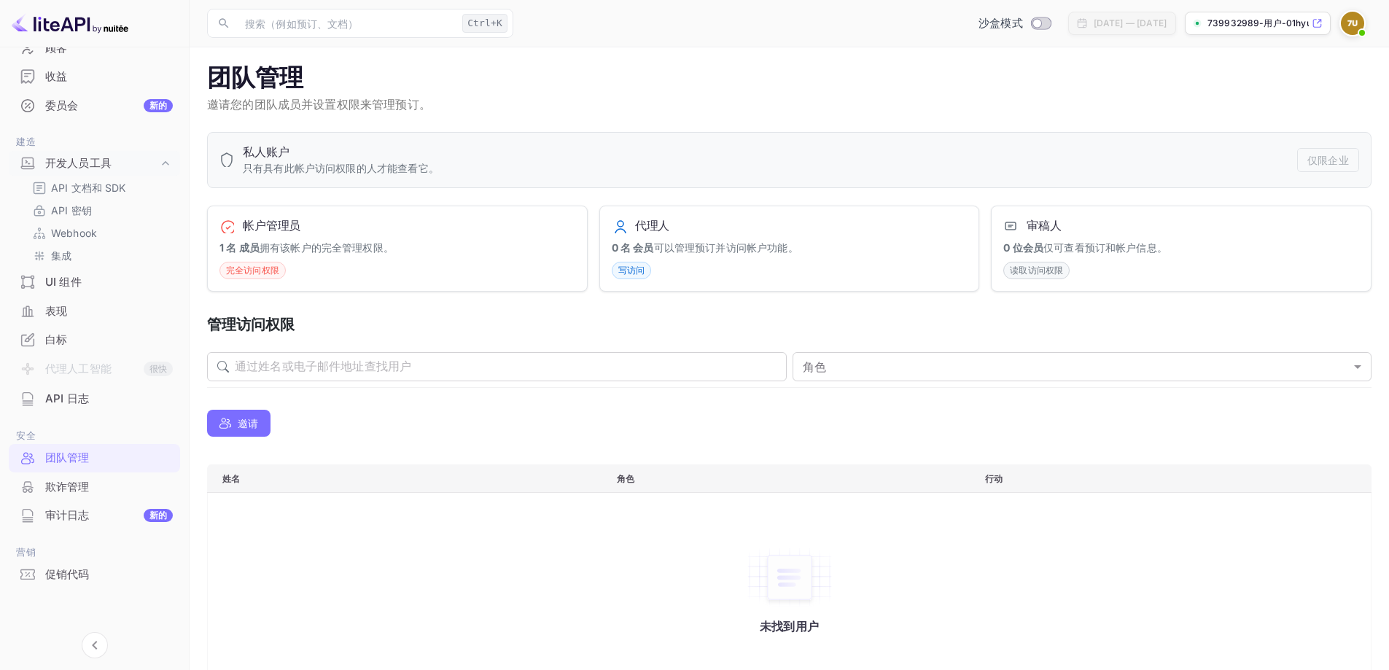
click at [1115, 213] on div "审稿人 0 位会员 仅可查看预订和帐户信息。 读取访问权限" at bounding box center [1181, 249] width 381 height 87
click at [1351, 16] on img at bounding box center [1352, 23] width 23 height 23
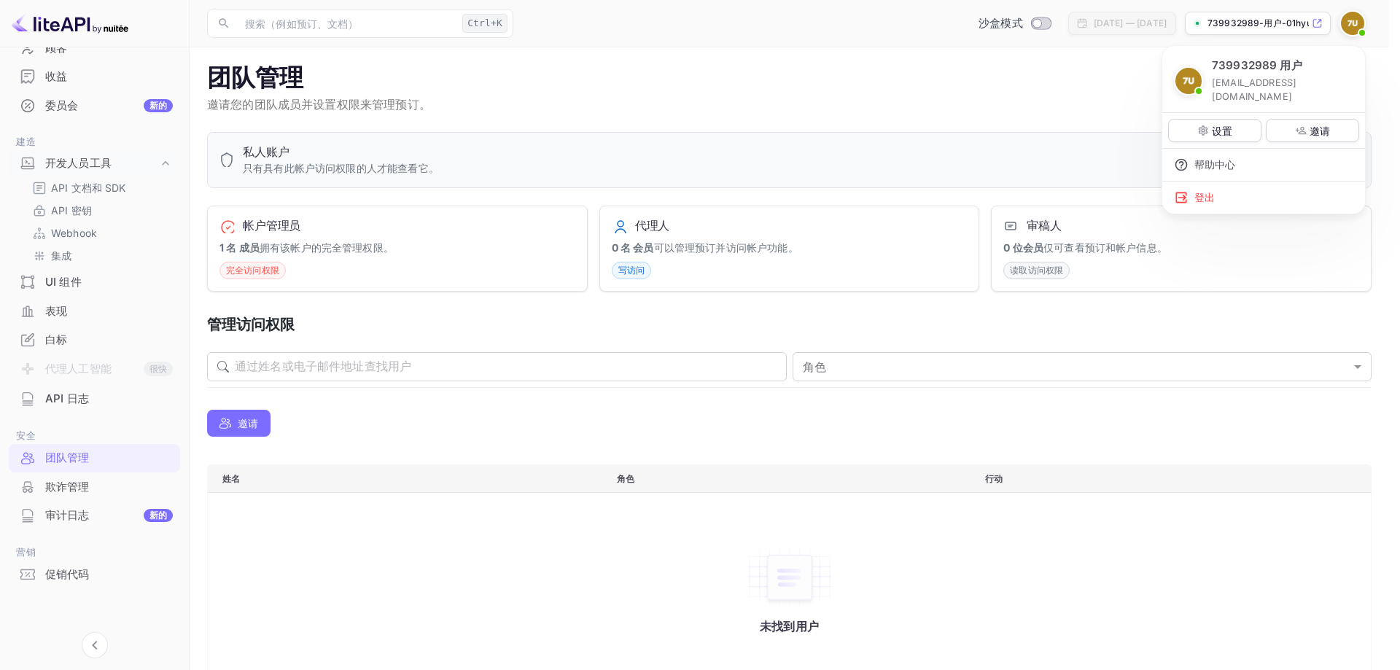
click at [112, 591] on div at bounding box center [700, 335] width 1400 height 670
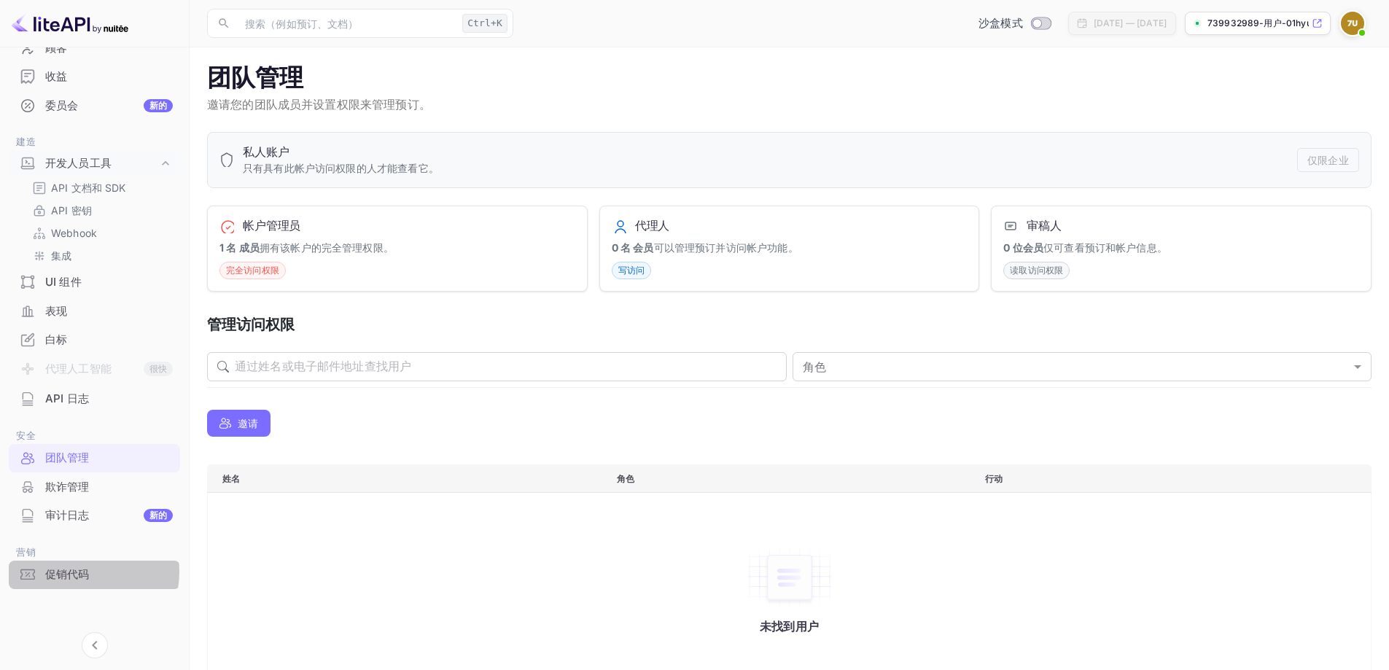
click at [74, 572] on font "促销代码" at bounding box center [67, 574] width 44 height 14
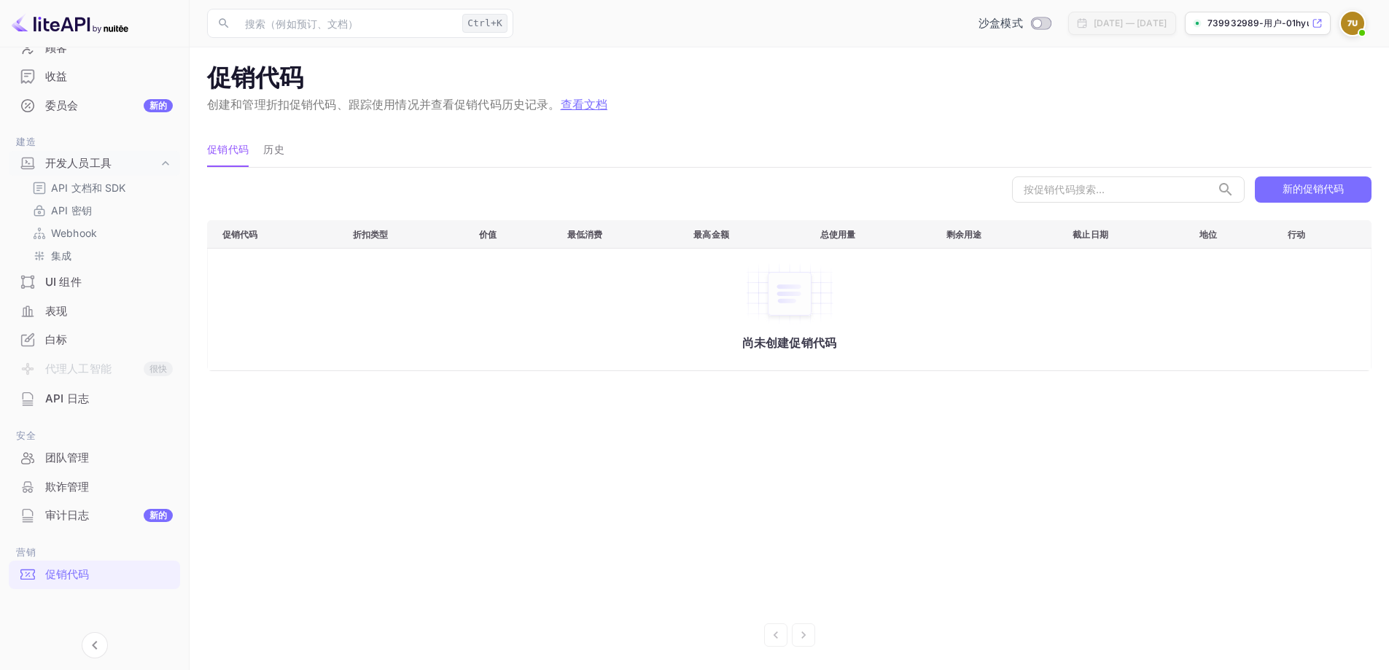
click at [1317, 188] on font "新的促销代码" at bounding box center [1312, 188] width 61 height 12
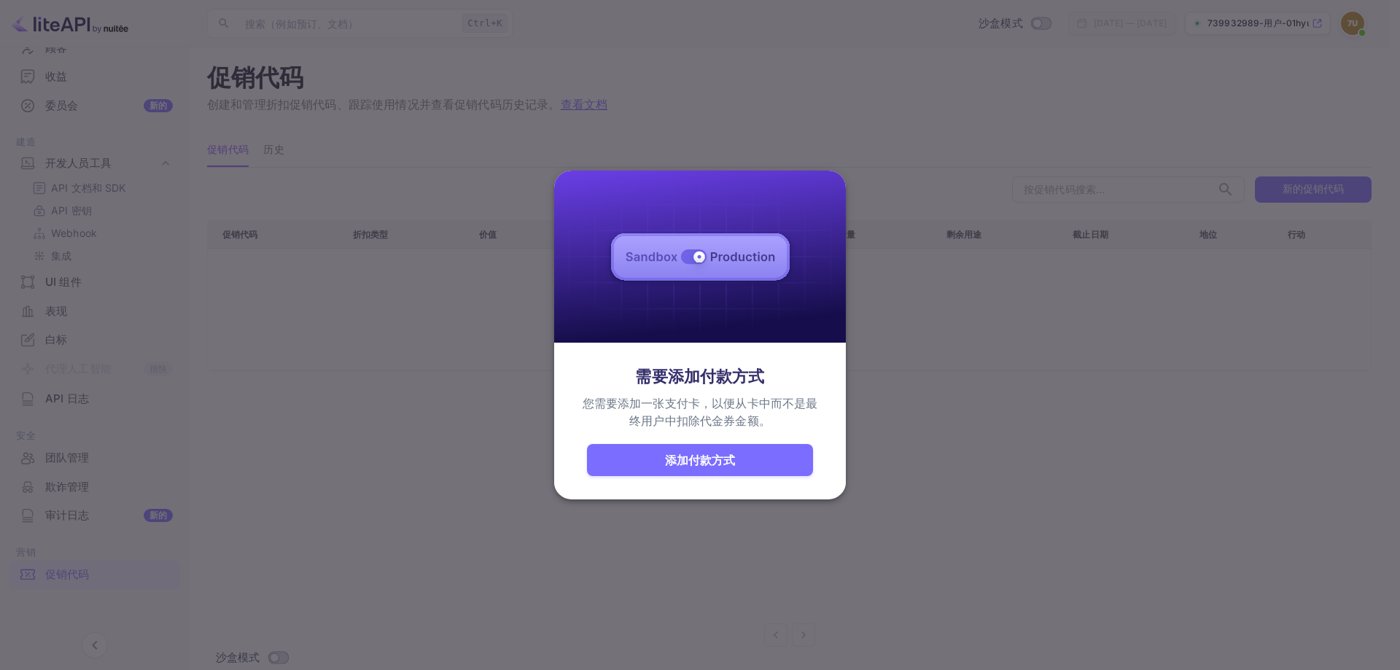
click at [878, 359] on div at bounding box center [700, 335] width 1400 height 670
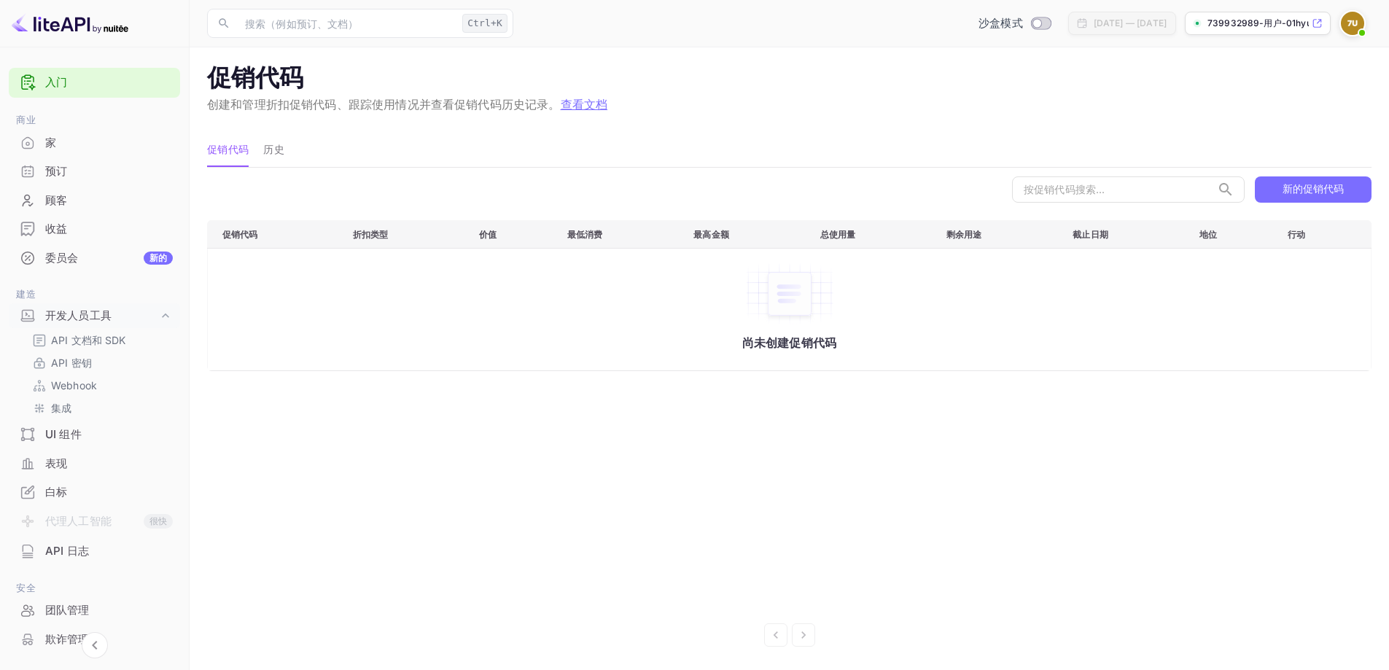
click at [63, 142] on div "家" at bounding box center [109, 143] width 128 height 17
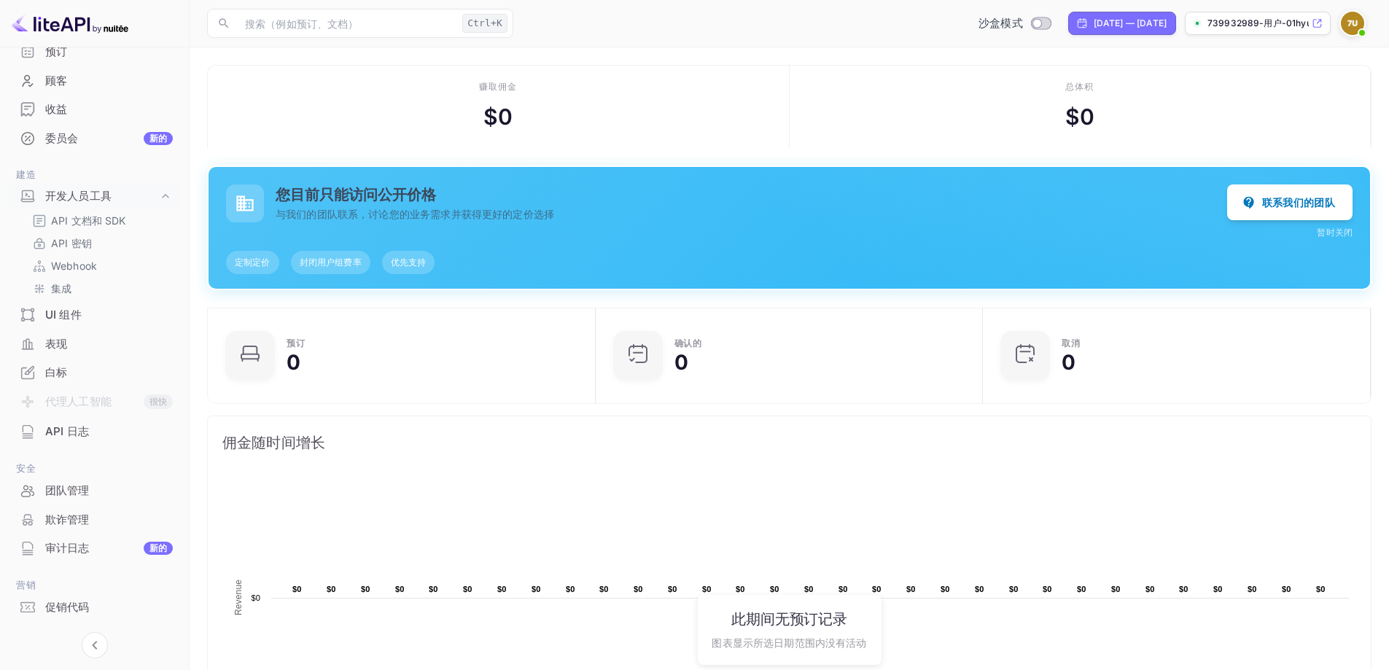
scroll to position [152, 0]
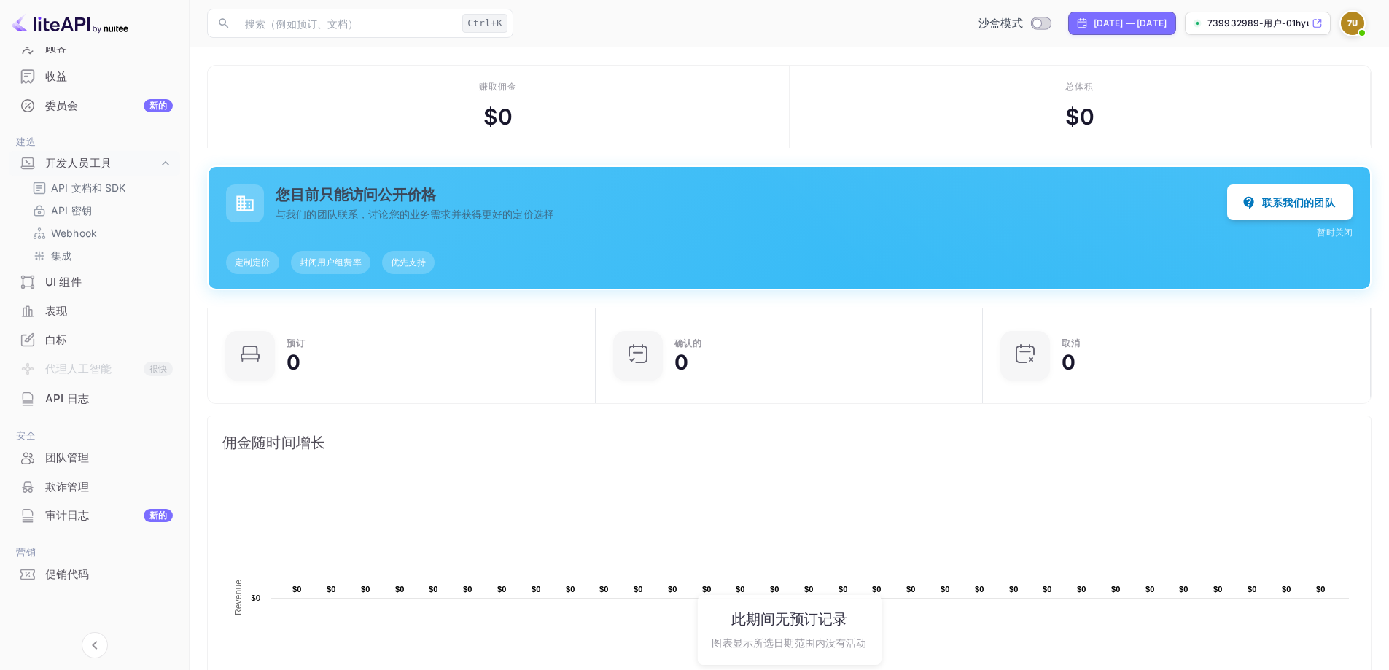
click at [66, 334] on font "白标" at bounding box center [56, 339] width 22 height 14
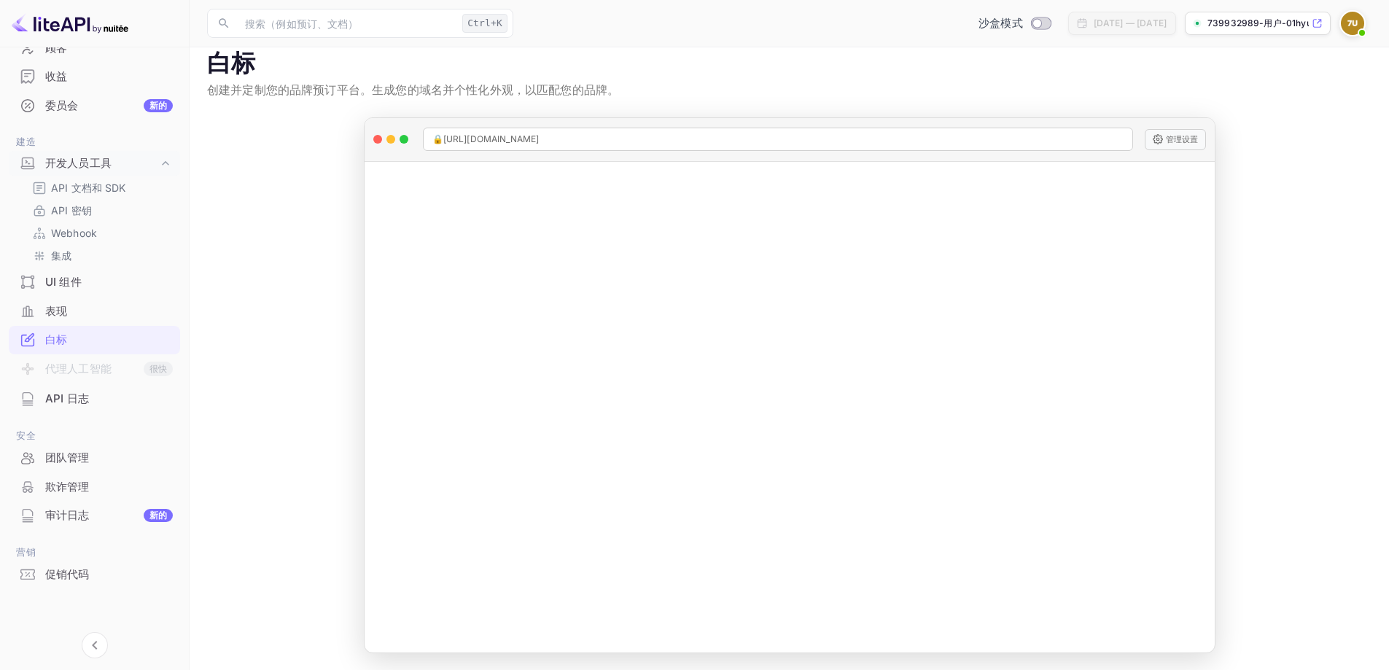
scroll to position [15, 0]
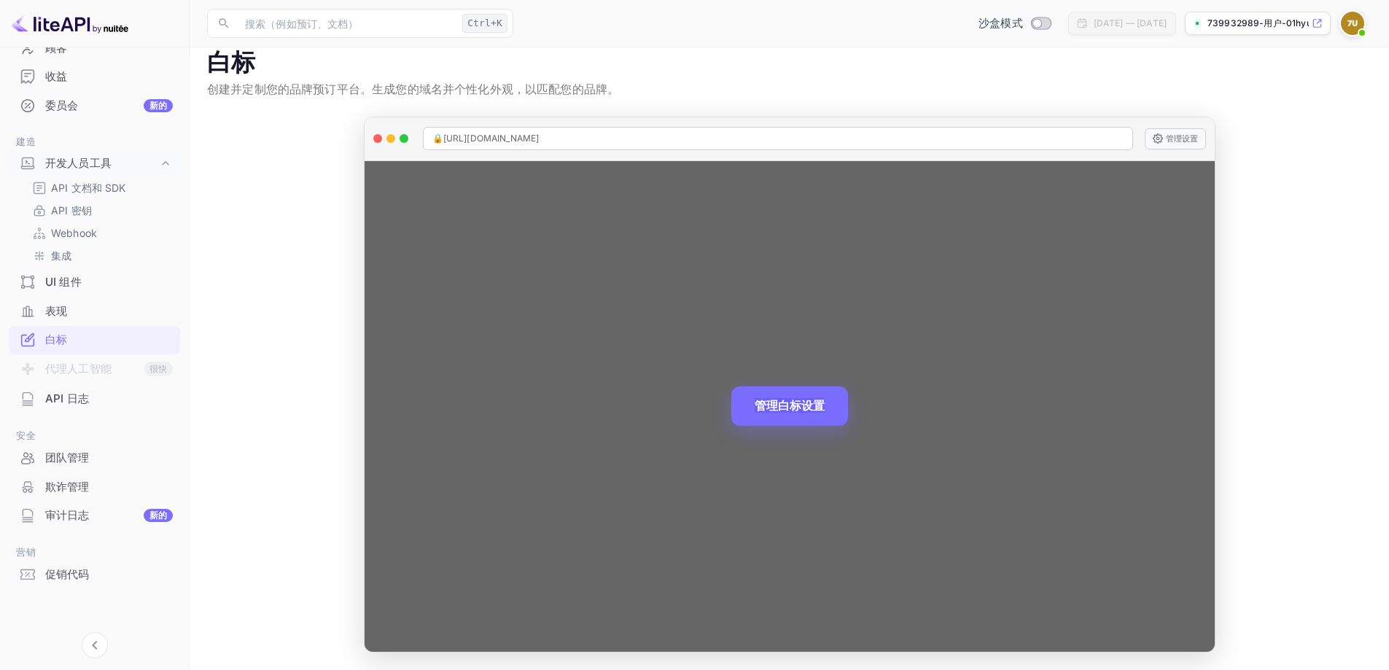
click at [793, 404] on font "管理白标设置" at bounding box center [790, 405] width 70 height 15
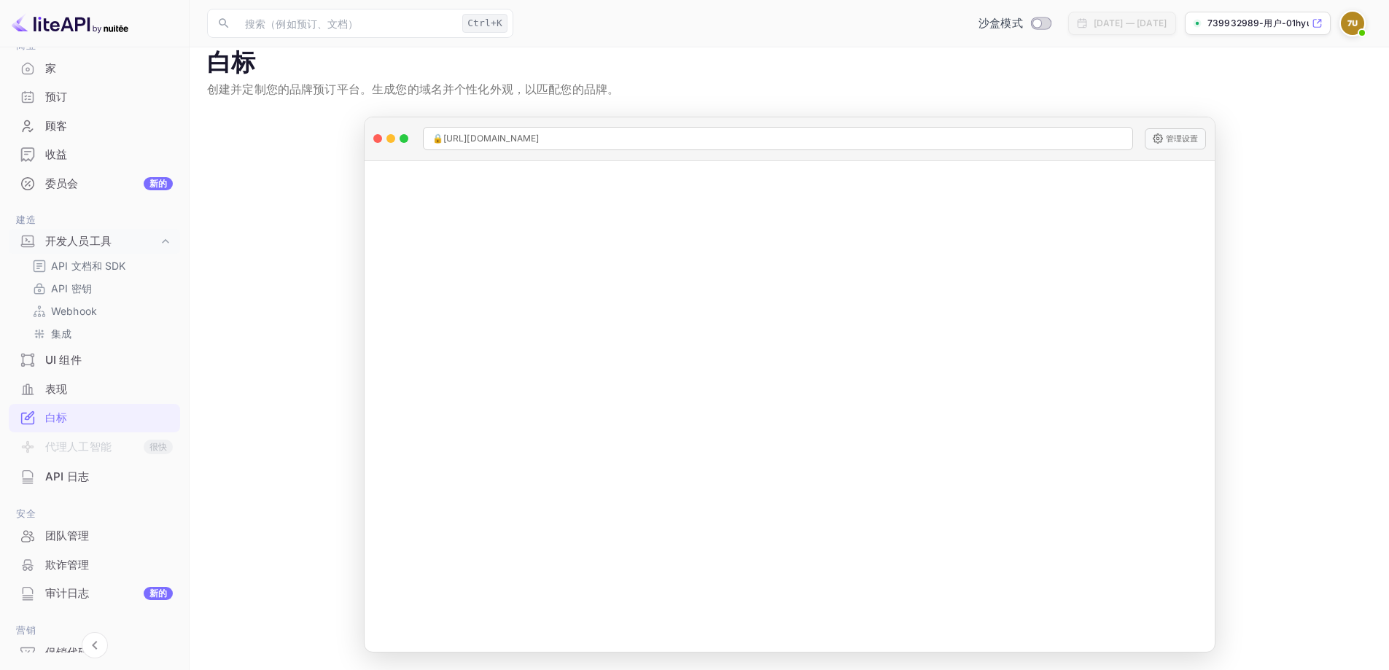
scroll to position [0, 0]
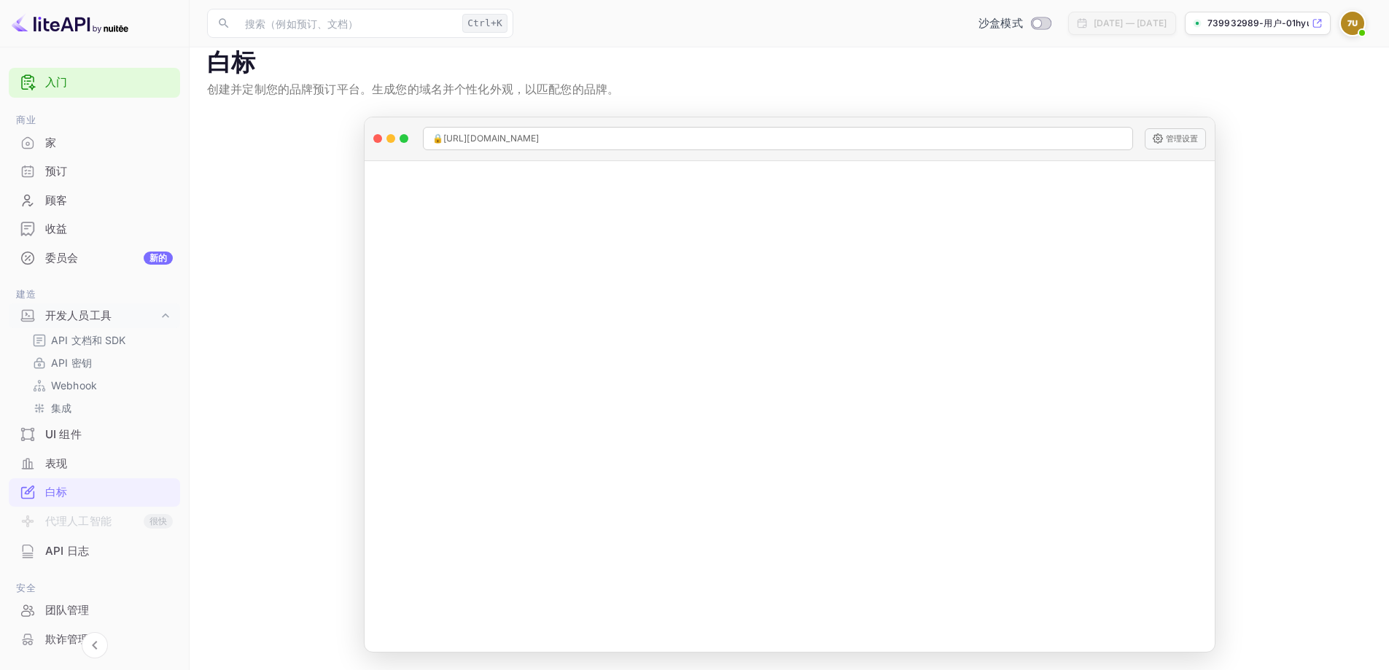
click at [96, 137] on div "家" at bounding box center [109, 143] width 128 height 17
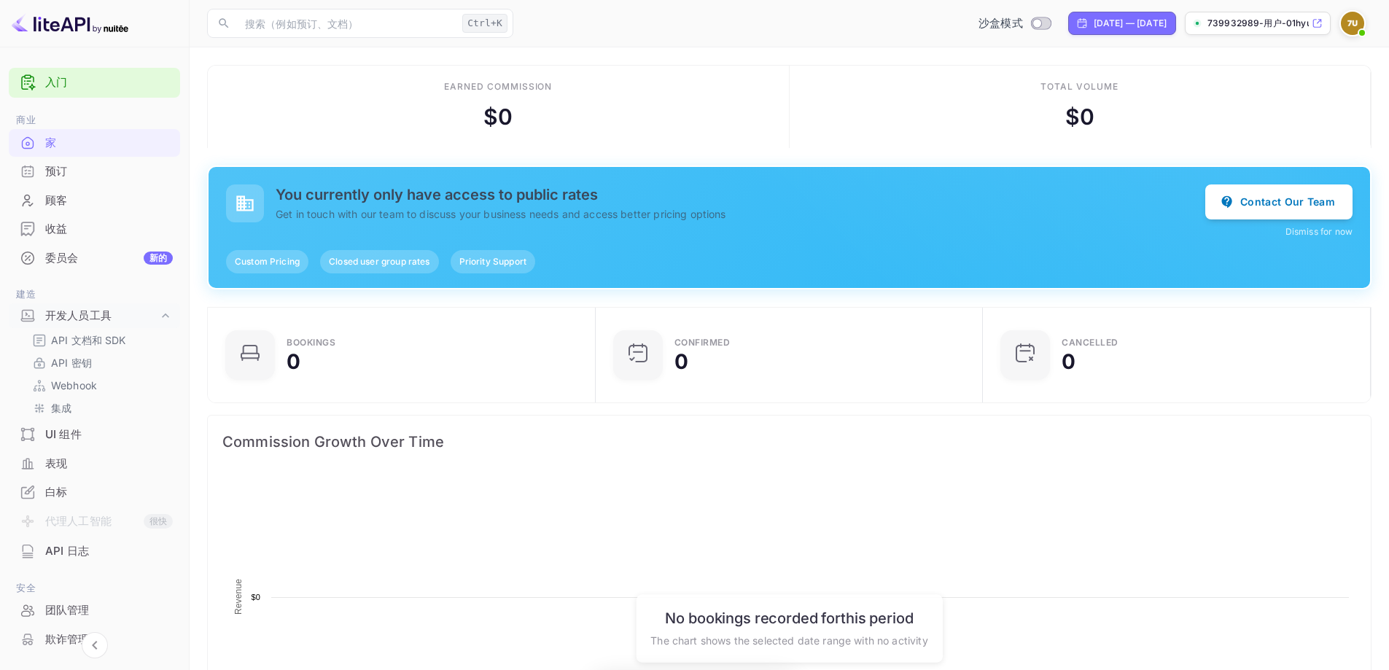
scroll to position [226, 367]
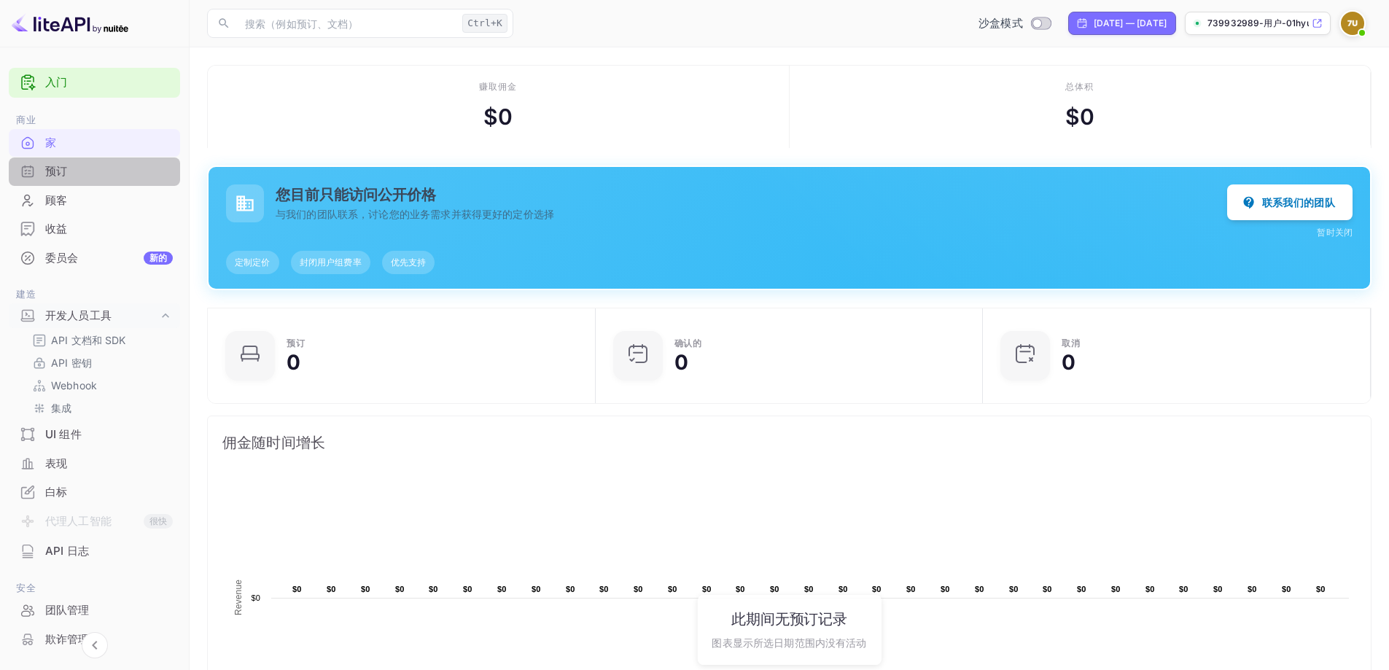
click at [103, 172] on div "预订" at bounding box center [109, 171] width 128 height 17
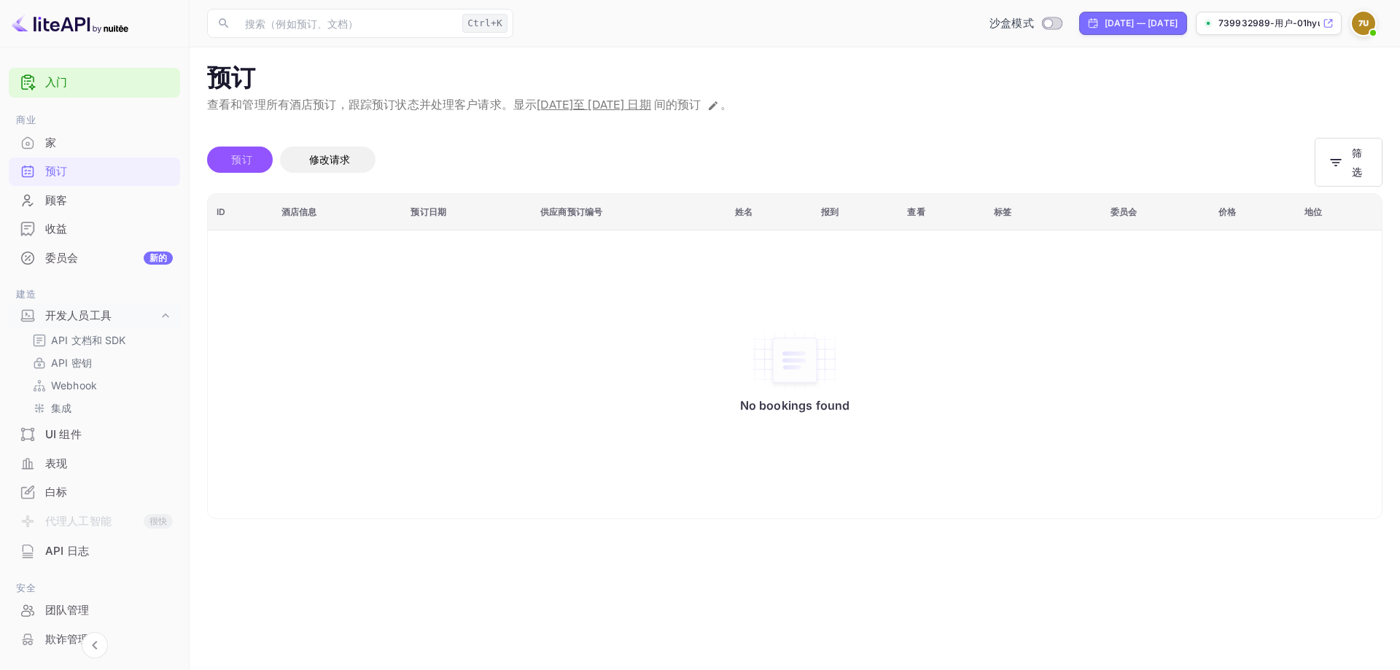
click at [230, 160] on span "预订" at bounding box center [242, 159] width 36 height 17
click at [76, 197] on div "顾客" at bounding box center [109, 200] width 128 height 17
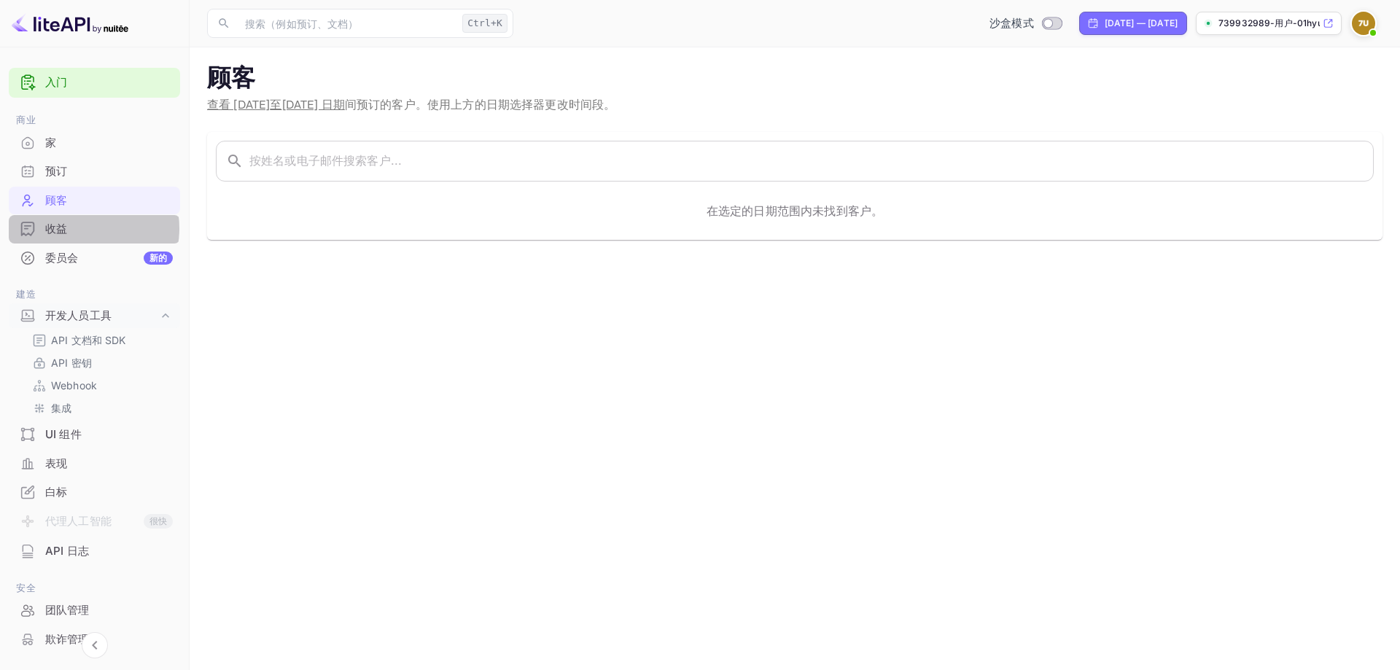
click at [82, 228] on div "收益" at bounding box center [109, 229] width 128 height 17
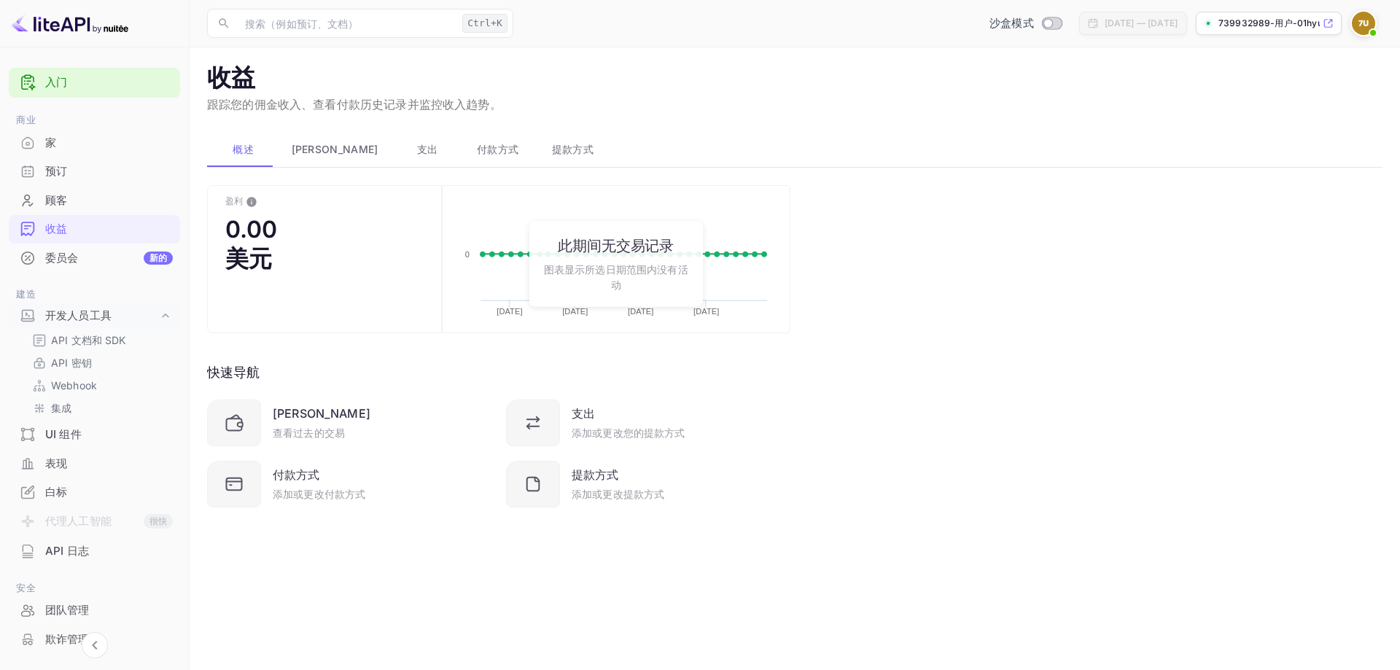
click at [88, 254] on div "委员会 新的" at bounding box center [109, 258] width 128 height 17
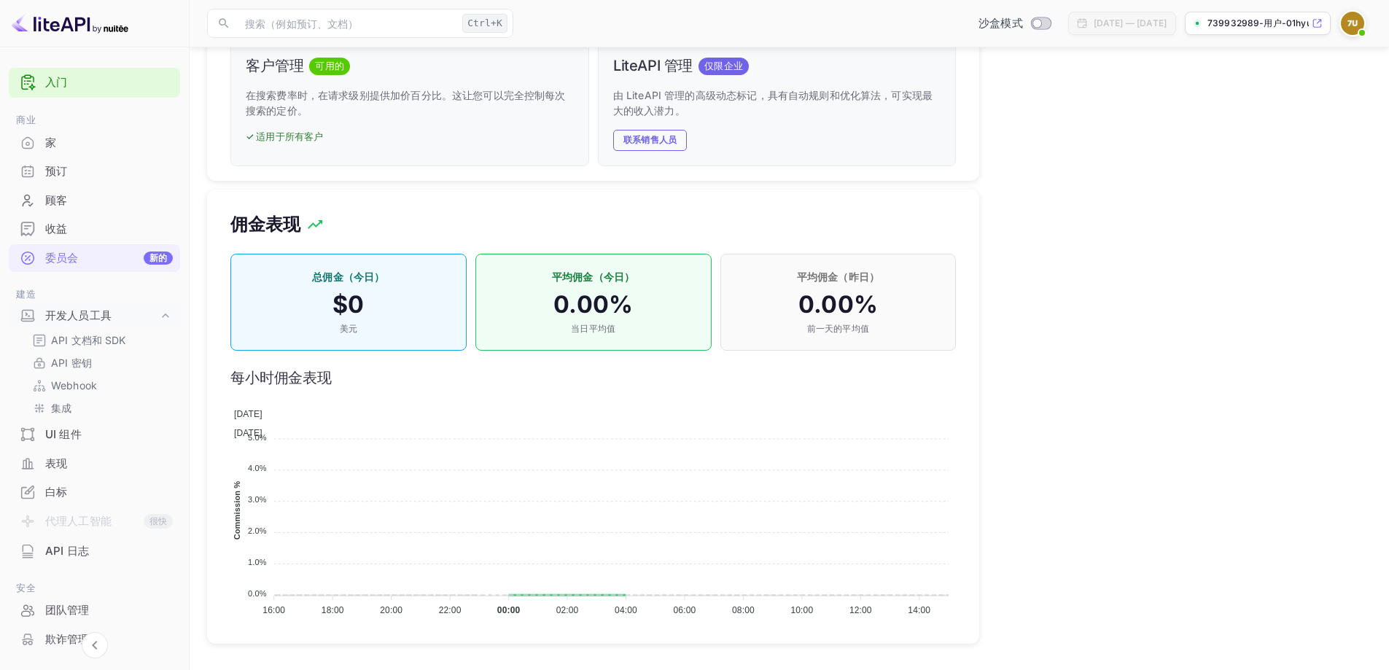
scroll to position [757, 0]
click at [98, 335] on font "API 文档和 SDK" at bounding box center [88, 340] width 75 height 12
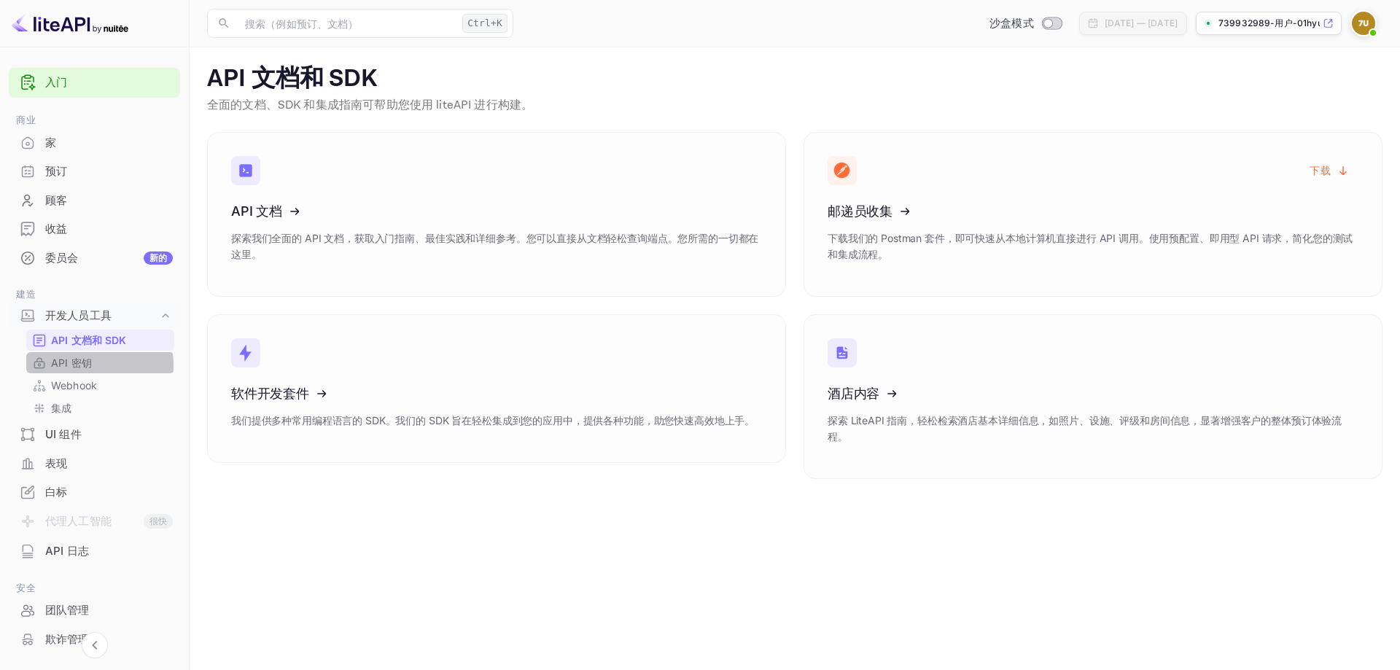
click at [88, 365] on font "API 密钥" at bounding box center [71, 363] width 41 height 12
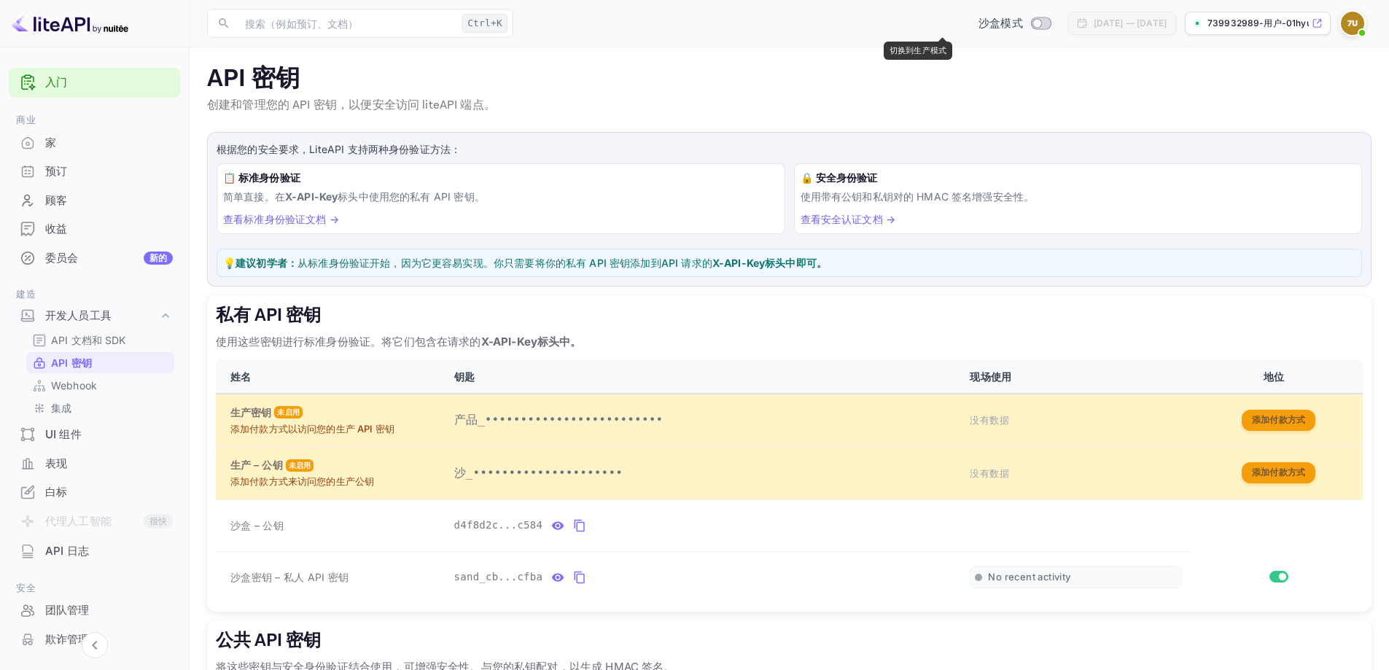
click at [1022, 19] on input "切换到生产模式" at bounding box center [1036, 22] width 29 height 9
checkbox input "false"
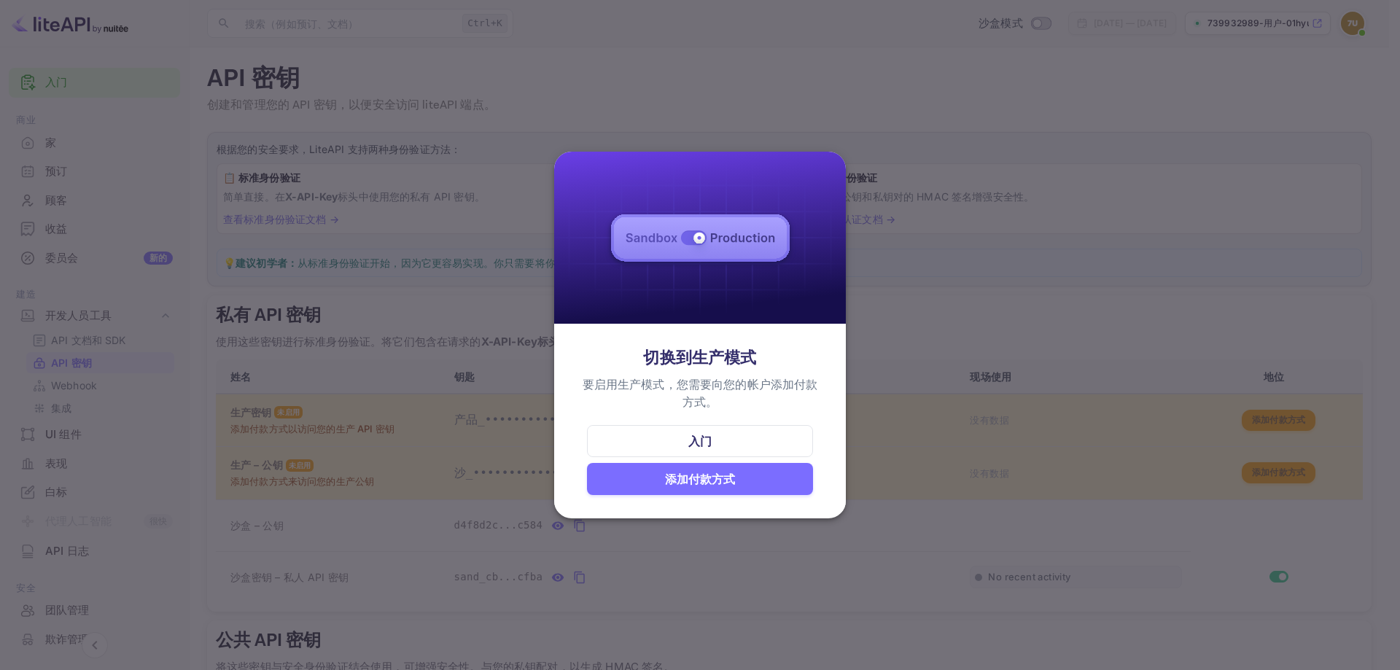
click at [768, 480] on div "添加付款方式" at bounding box center [700, 479] width 226 height 32
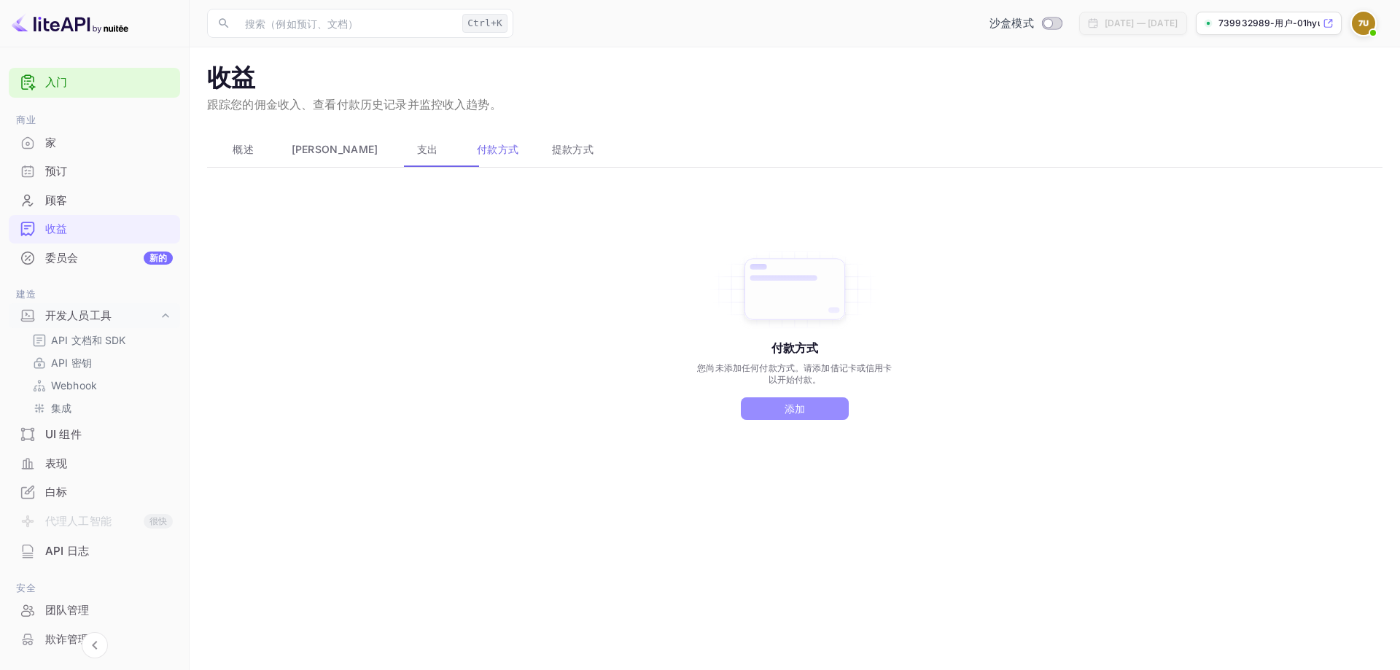
click at [827, 408] on button "添加" at bounding box center [795, 408] width 108 height 23
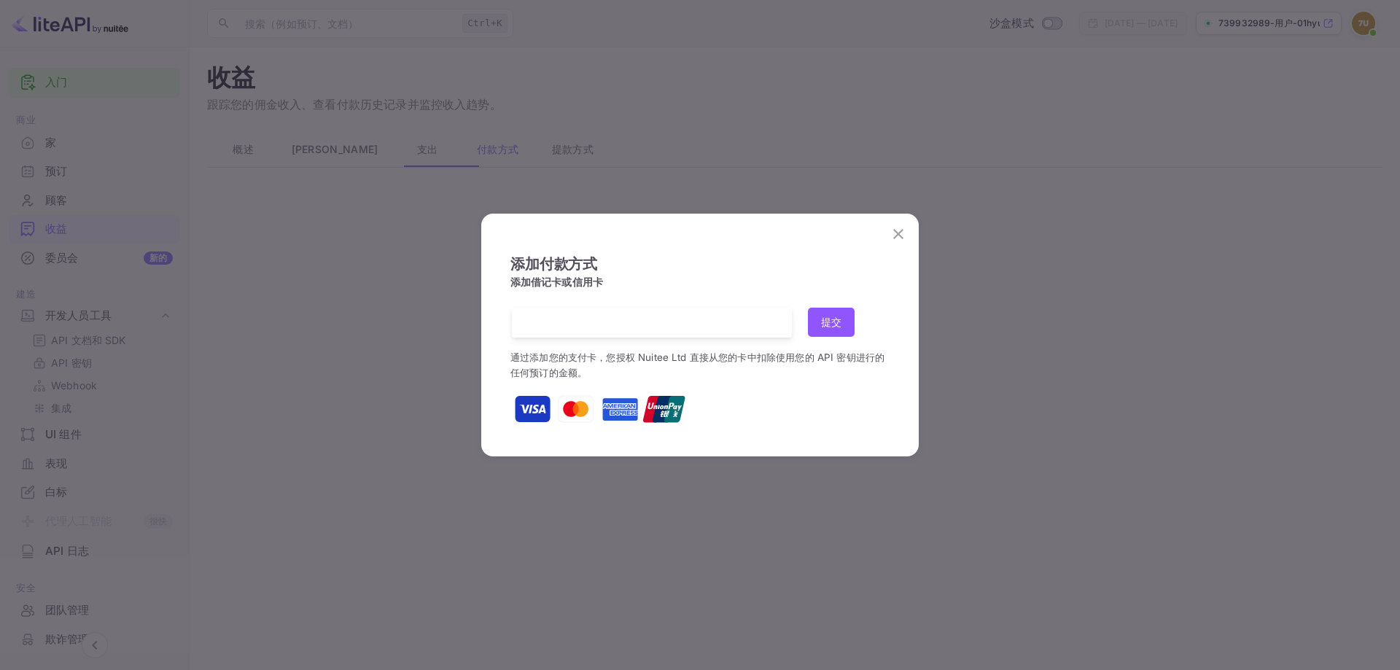
click at [669, 407] on img at bounding box center [664, 409] width 44 height 44
click at [897, 233] on icon "关闭" at bounding box center [897, 233] width 17 height 17
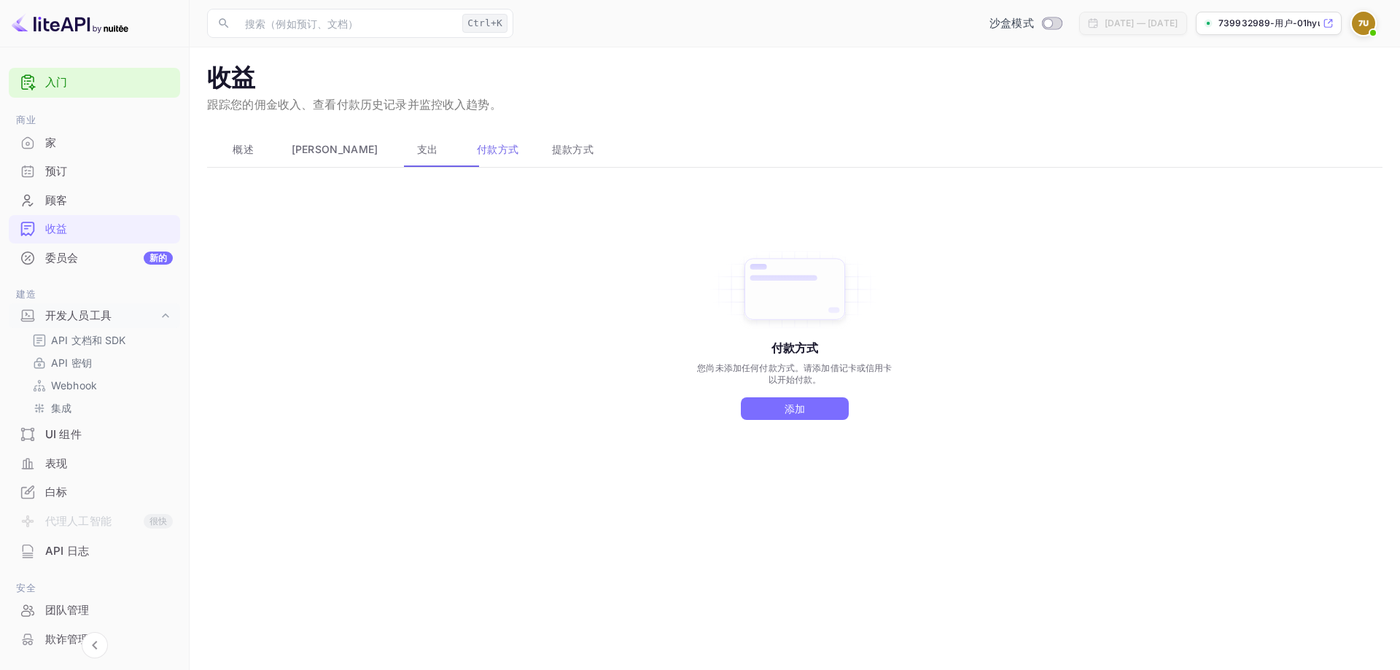
click at [417, 149] on font "支出" at bounding box center [427, 149] width 21 height 12
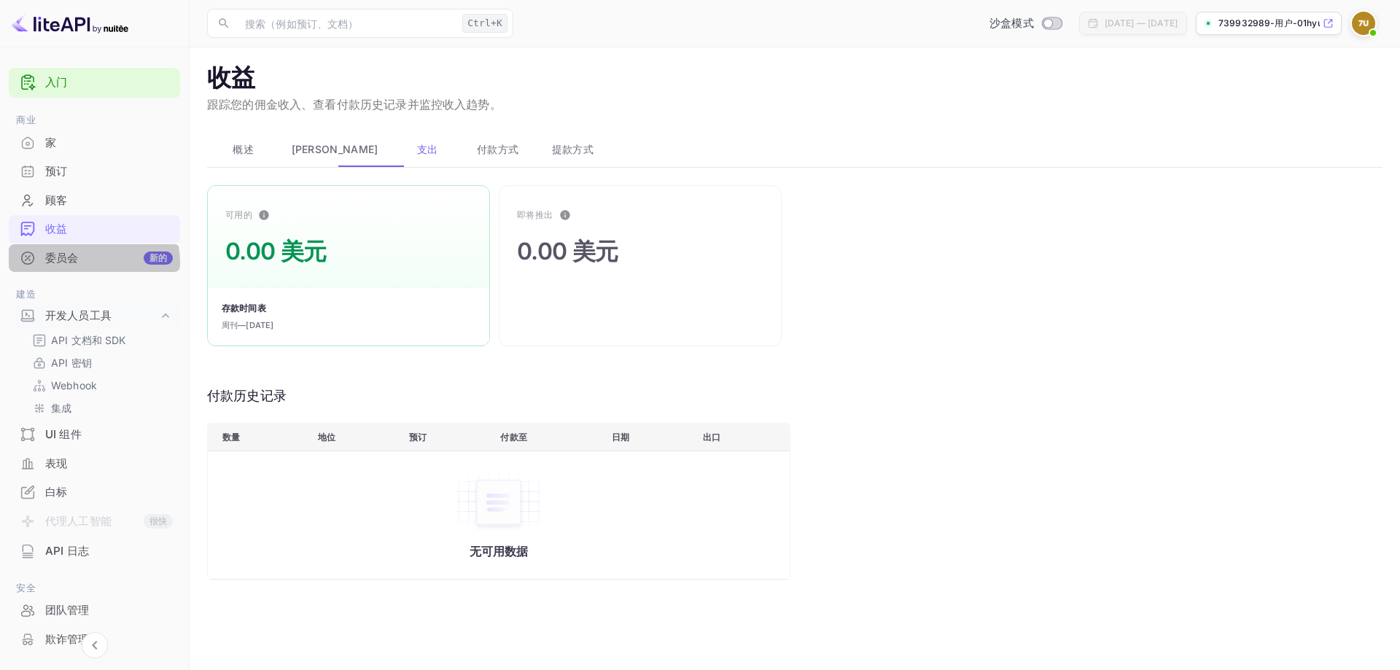
click at [70, 263] on font "委员会" at bounding box center [61, 258] width 33 height 14
